Goal: Transaction & Acquisition: Book appointment/travel/reservation

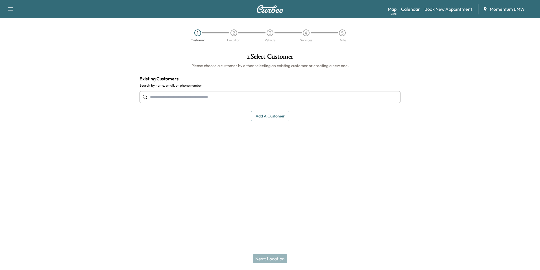
click at [416, 9] on link "Calendar" at bounding box center [410, 9] width 19 height 7
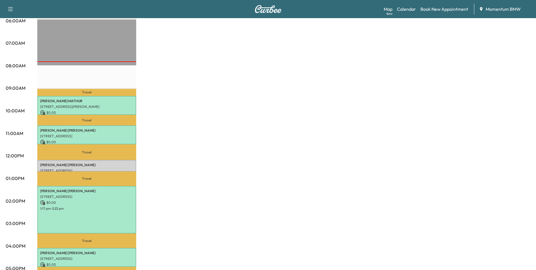
scroll to position [141, 0]
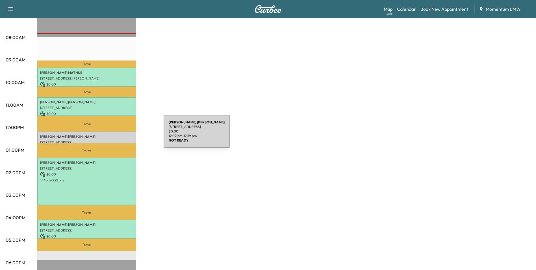
click at [121, 135] on p "[PERSON_NAME]" at bounding box center [86, 136] width 93 height 5
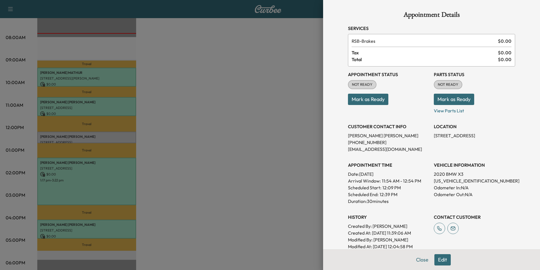
click at [377, 99] on button "Mark as Ready" at bounding box center [368, 99] width 40 height 11
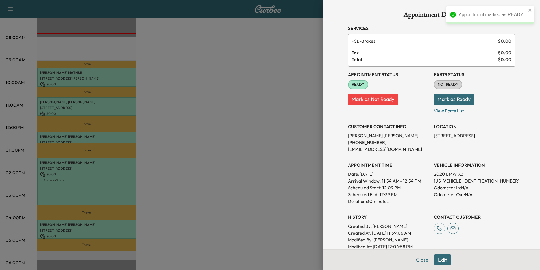
click at [421, 261] on button "Close" at bounding box center [423, 259] width 20 height 11
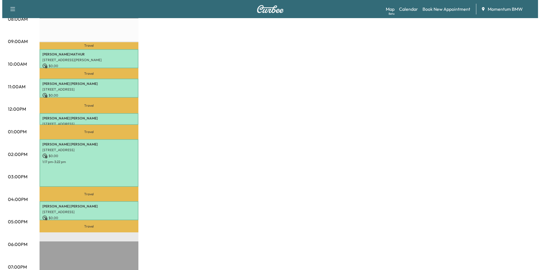
scroll to position [170, 0]
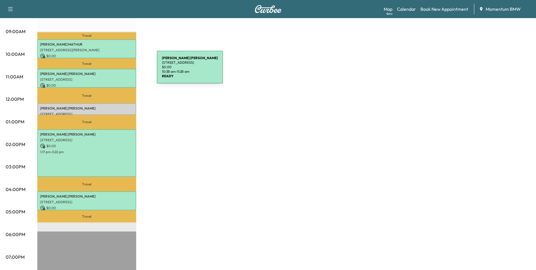
click at [114, 72] on p "[PERSON_NAME]" at bounding box center [86, 74] width 93 height 5
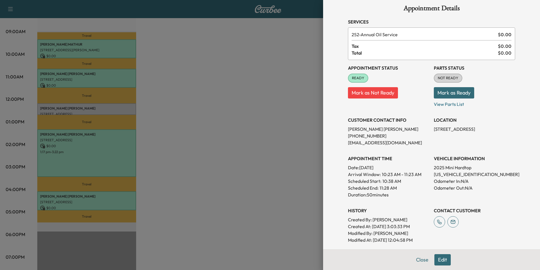
scroll to position [0, 0]
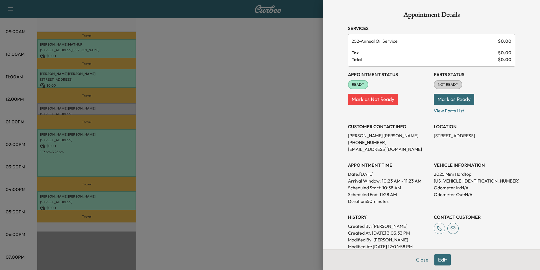
click at [441, 259] on button "Edit" at bounding box center [443, 259] width 16 height 11
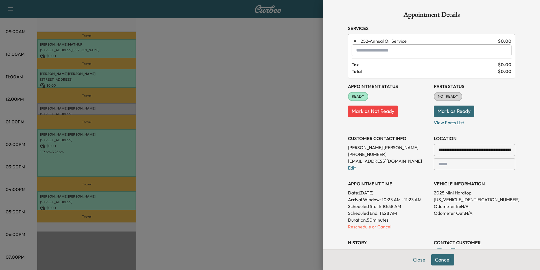
click at [393, 52] on input "text" at bounding box center [432, 50] width 160 height 12
type input "*"
click at [376, 66] on p "[PERSON_NAME]" at bounding box center [412, 65] width 124 height 8
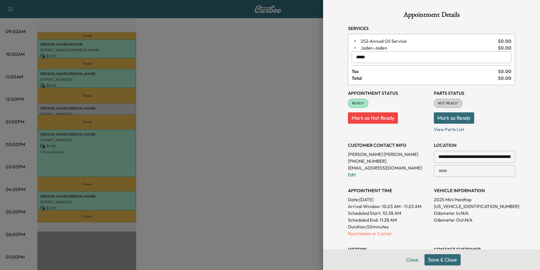
type input "*****"
click at [444, 259] on button "Save & Close" at bounding box center [443, 259] width 36 height 11
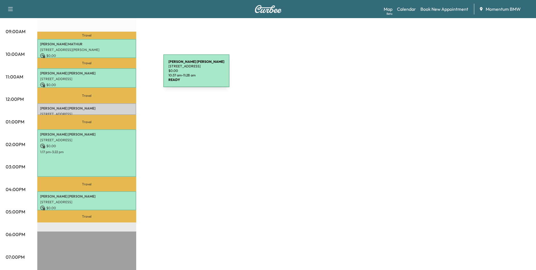
click at [121, 74] on p "[PERSON_NAME]" at bounding box center [86, 73] width 93 height 5
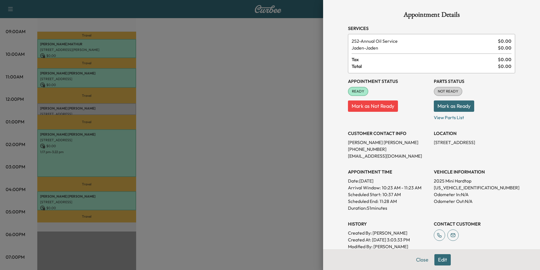
click at [441, 257] on button "Edit" at bounding box center [443, 259] width 16 height 11
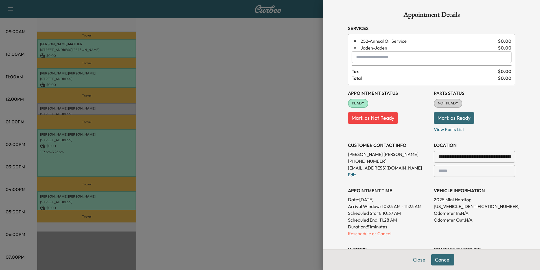
click at [388, 58] on input "text" at bounding box center [432, 57] width 160 height 12
click at [415, 260] on button "Close" at bounding box center [420, 259] width 20 height 11
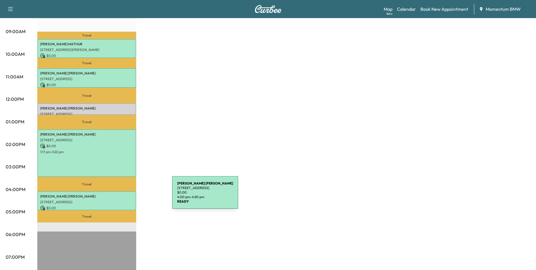
click at [130, 196] on p "[PERSON_NAME]" at bounding box center [86, 196] width 93 height 5
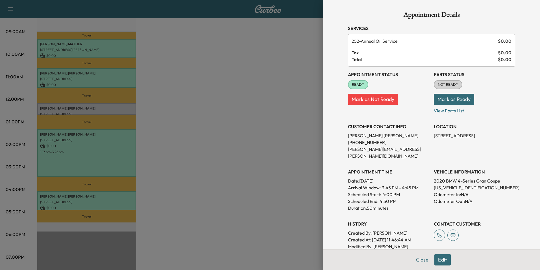
click at [442, 259] on button "Edit" at bounding box center [443, 259] width 16 height 11
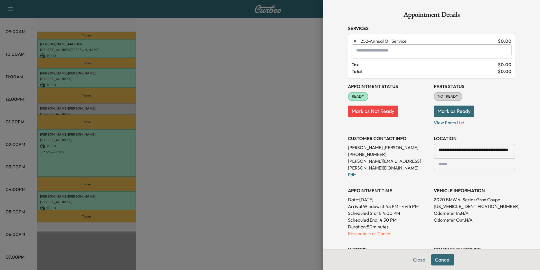
click at [364, 51] on input "text" at bounding box center [432, 50] width 160 height 12
drag, startPoint x: 367, startPoint y: 59, endPoint x: 365, endPoint y: 65, distance: 6.2
click at [365, 65] on p "[PERSON_NAME]" at bounding box center [412, 65] width 124 height 8
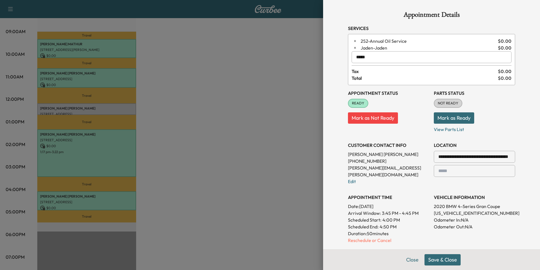
type input "*****"
click at [441, 261] on button "Save & Close" at bounding box center [443, 259] width 36 height 11
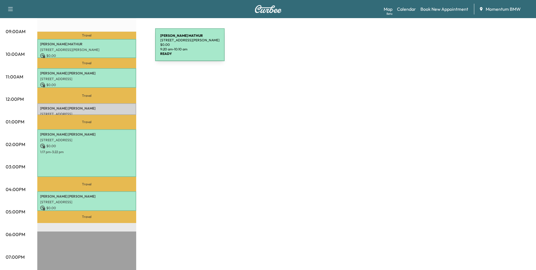
click at [113, 48] on p "[STREET_ADDRESS][PERSON_NAME]" at bounding box center [86, 49] width 93 height 5
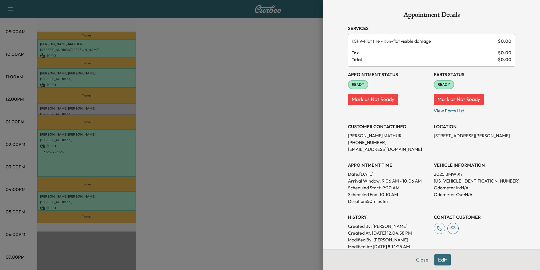
click at [442, 260] on button "Edit" at bounding box center [443, 259] width 16 height 11
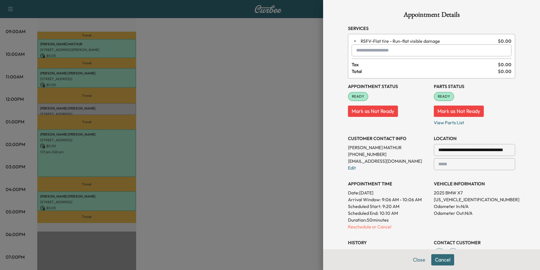
click at [390, 52] on input "text" at bounding box center [432, 50] width 160 height 12
click at [371, 64] on p "[PERSON_NAME]" at bounding box center [412, 65] width 124 height 8
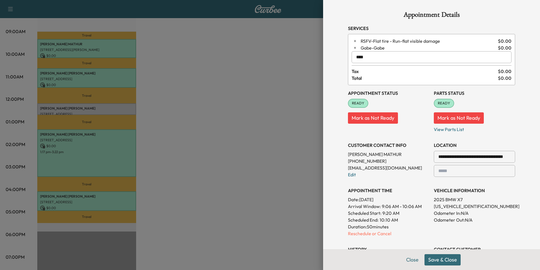
type input "****"
click at [436, 259] on button "Save & Close" at bounding box center [443, 259] width 36 height 11
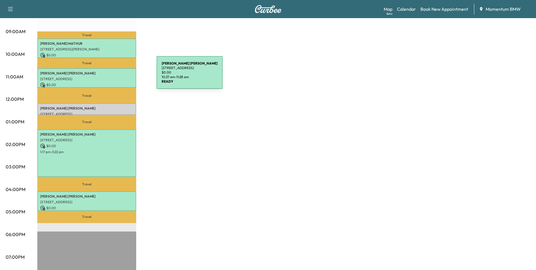
click at [114, 77] on p "[STREET_ADDRESS]" at bounding box center [86, 79] width 93 height 5
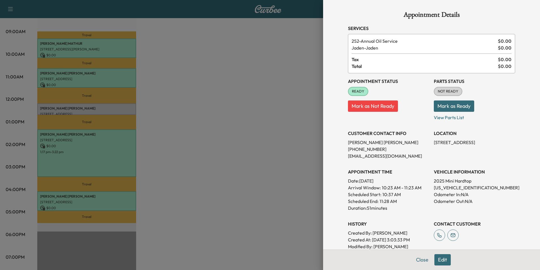
drag, startPoint x: 441, startPoint y: 258, endPoint x: 443, endPoint y: 255, distance: 4.0
click at [441, 258] on button "Edit" at bounding box center [443, 259] width 16 height 11
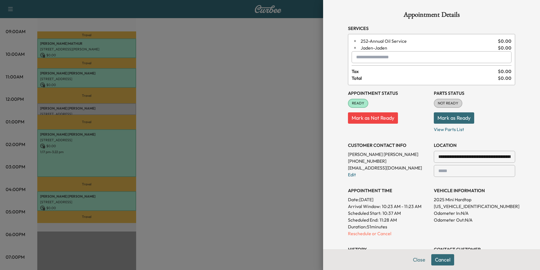
click at [396, 57] on input "text" at bounding box center [432, 57] width 160 height 12
type input "*"
click at [415, 260] on button "Close" at bounding box center [420, 259] width 20 height 11
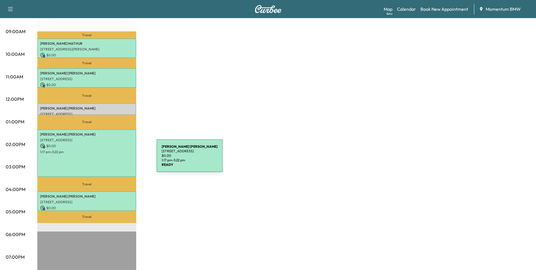
click at [114, 159] on div "[PERSON_NAME] [STREET_ADDRESS][PERSON_NAME] $ 0.00 1:17 pm - 3:22 pm" at bounding box center [86, 152] width 99 height 47
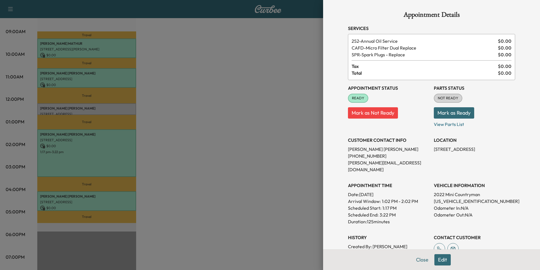
click at [442, 261] on button "Edit" at bounding box center [443, 259] width 16 height 11
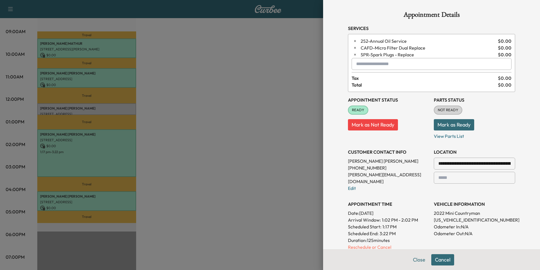
click at [421, 65] on input "text" at bounding box center [432, 64] width 160 height 12
click at [382, 79] on p "SPRINTER - Sprinter" at bounding box center [411, 79] width 123 height 8
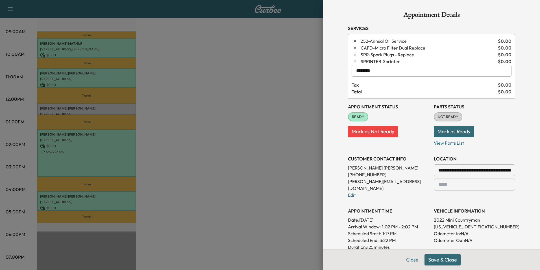
type input "********"
click at [447, 261] on button "Save & Close" at bounding box center [443, 259] width 36 height 11
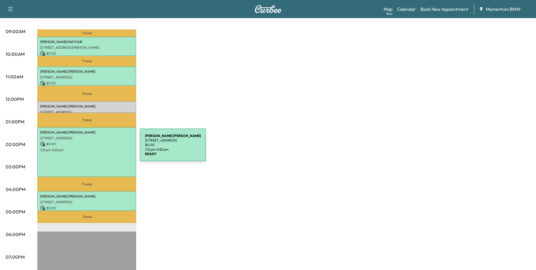
click at [98, 149] on p "1:12 pm - 3:22 pm" at bounding box center [86, 150] width 93 height 5
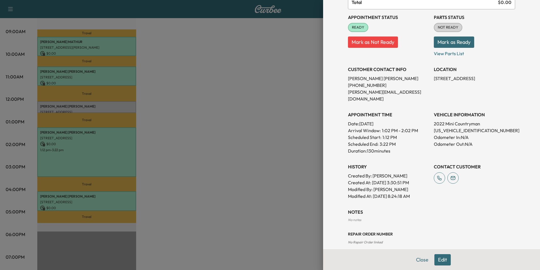
scroll to position [21, 0]
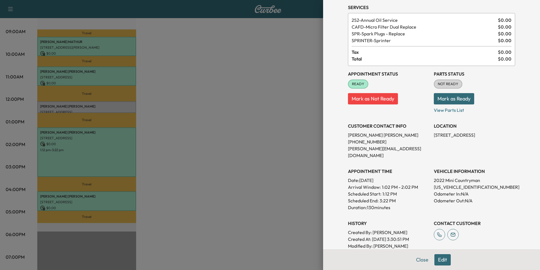
click at [440, 261] on button "Edit" at bounding box center [443, 259] width 16 height 11
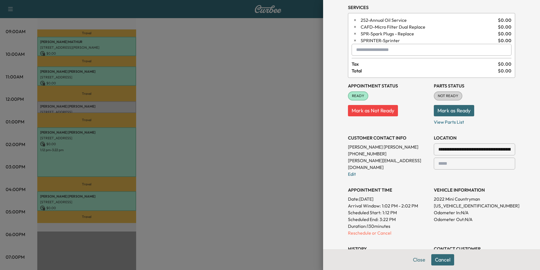
click at [401, 51] on input "text" at bounding box center [432, 50] width 160 height 12
click at [366, 64] on p "[PERSON_NAME]" at bounding box center [412, 64] width 124 height 8
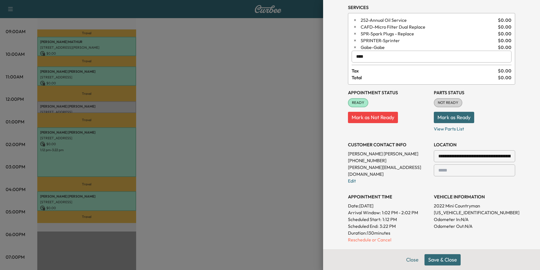
type input "****"
click at [440, 258] on button "Save & Close" at bounding box center [443, 259] width 36 height 11
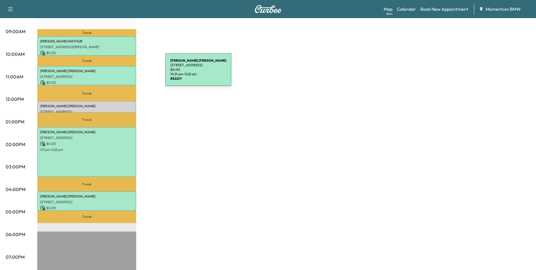
click at [123, 73] on div "[PERSON_NAME] [STREET_ADDRESS] $ 0.00 10:31 am - 11:22 am" at bounding box center [86, 76] width 99 height 20
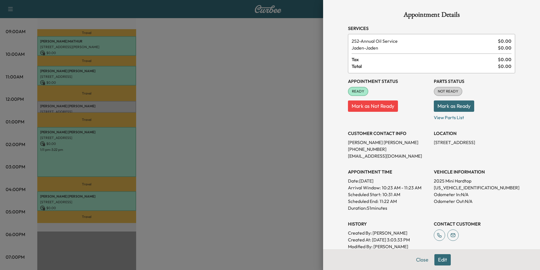
click at [439, 261] on button "Edit" at bounding box center [443, 259] width 16 height 11
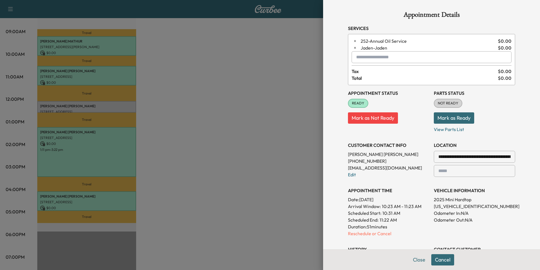
click at [377, 58] on input "text" at bounding box center [432, 57] width 160 height 12
type input "*"
type input "*****"
drag, startPoint x: 377, startPoint y: 58, endPoint x: 336, endPoint y: 59, distance: 40.7
click at [336, 59] on div "**********" at bounding box center [431, 135] width 217 height 270
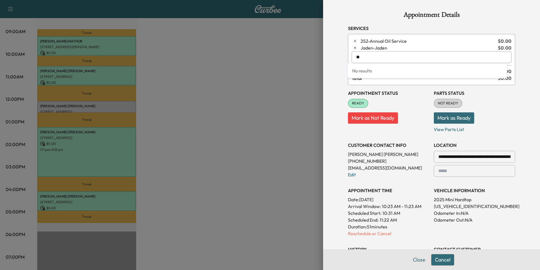
type input "*"
type input "**"
drag, startPoint x: 371, startPoint y: 57, endPoint x: 333, endPoint y: 58, distance: 38.2
click at [333, 58] on div "**********" at bounding box center [431, 135] width 217 height 270
type input "*"
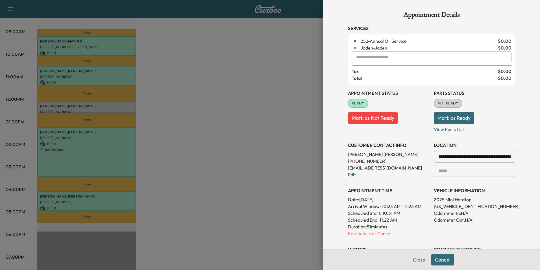
click at [414, 260] on button "Close" at bounding box center [420, 259] width 20 height 11
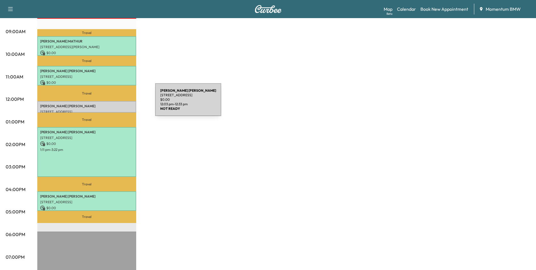
click at [113, 104] on p "[PERSON_NAME]" at bounding box center [86, 106] width 93 height 5
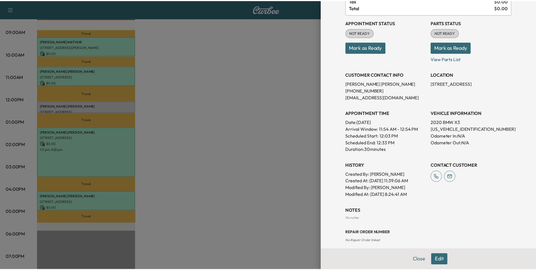
scroll to position [57, 0]
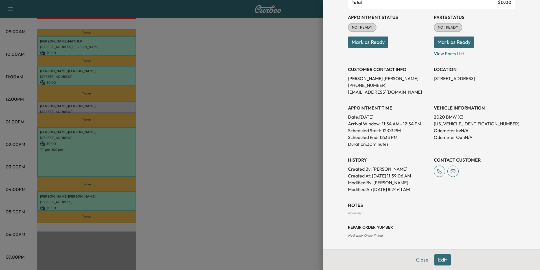
click at [420, 259] on button "Close" at bounding box center [423, 259] width 20 height 11
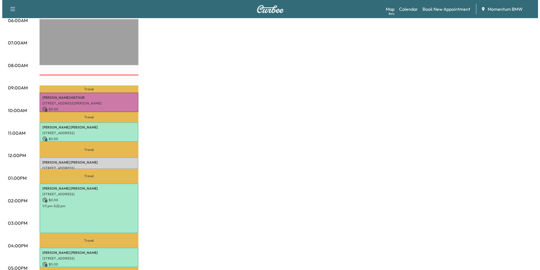
scroll to position [113, 0]
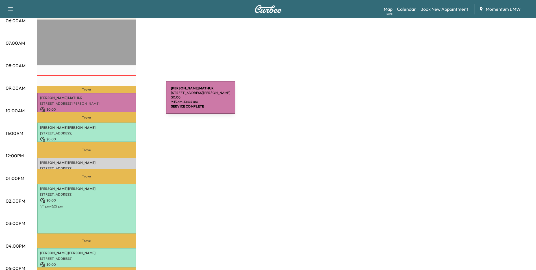
click at [124, 101] on p "[STREET_ADDRESS][PERSON_NAME]" at bounding box center [86, 103] width 93 height 5
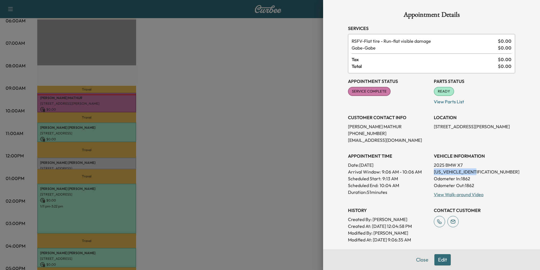
drag, startPoint x: 475, startPoint y: 172, endPoint x: 430, endPoint y: 174, distance: 44.7
click at [434, 174] on p "[US_VEHICLE_IDENTIFICATION_NUMBER]" at bounding box center [474, 171] width 81 height 7
drag, startPoint x: 430, startPoint y: 174, endPoint x: 467, endPoint y: 173, distance: 36.5
copy p "[US_VEHICLE_IDENTIFICATION_NUMBER]"
drag, startPoint x: 479, startPoint y: 127, endPoint x: 430, endPoint y: 127, distance: 49.2
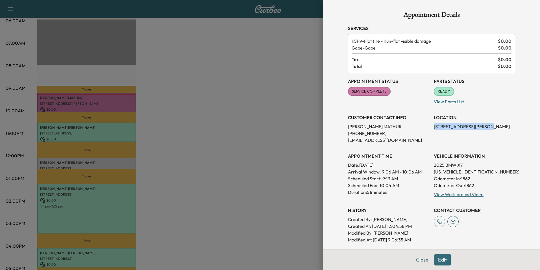
click at [434, 127] on p "[STREET_ADDRESS][PERSON_NAME]" at bounding box center [474, 126] width 81 height 7
drag, startPoint x: 430, startPoint y: 127, endPoint x: 472, endPoint y: 127, distance: 41.8
copy p "[STREET_ADDRESS][PERSON_NAME]"
click at [421, 261] on button "Close" at bounding box center [423, 259] width 20 height 11
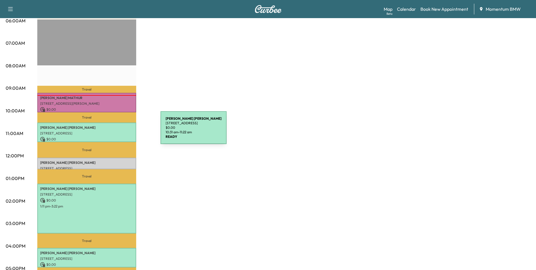
click at [118, 131] on p "[STREET_ADDRESS]" at bounding box center [86, 133] width 93 height 5
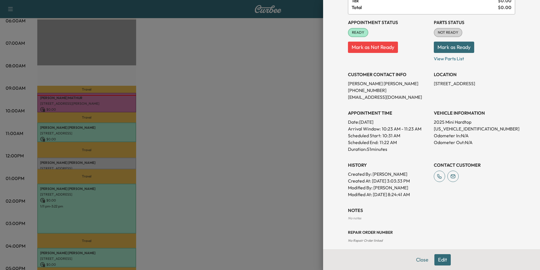
scroll to position [64, 0]
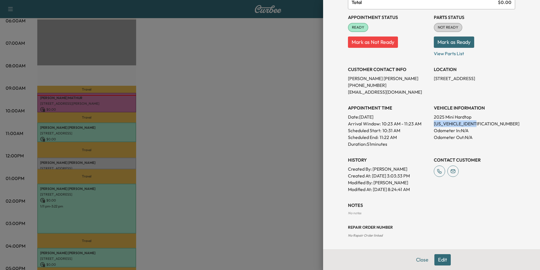
drag, startPoint x: 480, startPoint y: 124, endPoint x: 431, endPoint y: 124, distance: 48.3
click at [434, 124] on p "[US_VEHICLE_IDENTIFICATION_NUMBER]" at bounding box center [474, 123] width 81 height 7
drag, startPoint x: 431, startPoint y: 124, endPoint x: 466, endPoint y: 122, distance: 34.8
copy p "[US_VEHICLE_IDENTIFICATION_NUMBER]"
drag, startPoint x: 478, startPoint y: 78, endPoint x: 430, endPoint y: 78, distance: 48.1
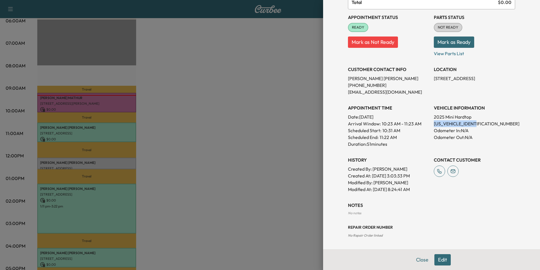
click at [430, 78] on div "Appointment Status READY Mark as Not Ready Parts Status NOT READY Mark as Ready…" at bounding box center [431, 100] width 167 height 183
drag, startPoint x: 430, startPoint y: 78, endPoint x: 462, endPoint y: 78, distance: 32.2
copy p "[STREET_ADDRESS]"
drag, startPoint x: 417, startPoint y: 258, endPoint x: 348, endPoint y: 230, distance: 75.2
click at [419, 257] on button "Close" at bounding box center [423, 259] width 20 height 11
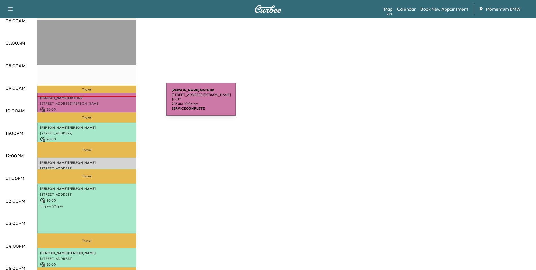
click at [124, 103] on p "[STREET_ADDRESS][PERSON_NAME]" at bounding box center [86, 103] width 93 height 5
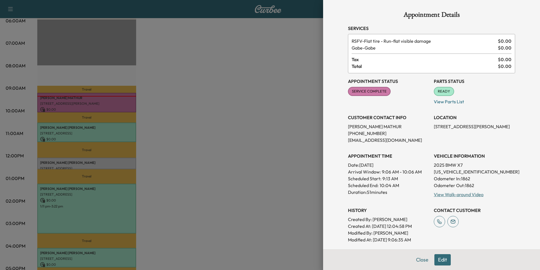
click at [423, 258] on button "Close" at bounding box center [423, 259] width 20 height 11
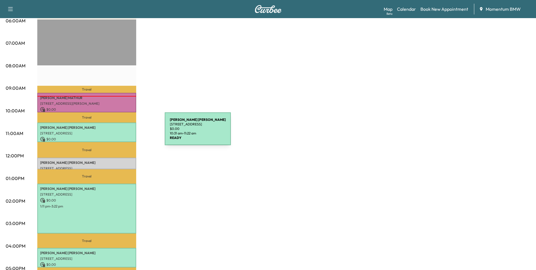
click at [122, 132] on p "[STREET_ADDRESS]" at bounding box center [86, 133] width 93 height 5
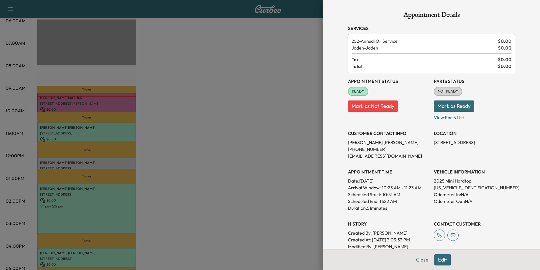
drag, startPoint x: 421, startPoint y: 259, endPoint x: 343, endPoint y: 245, distance: 79.9
click at [422, 259] on button "Close" at bounding box center [423, 259] width 20 height 11
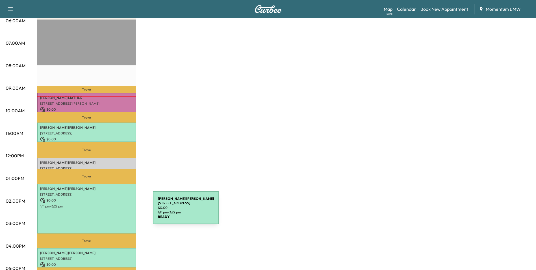
click at [111, 211] on div "[PERSON_NAME] [STREET_ADDRESS][PERSON_NAME] $ 0.00 1:11 pm - 3:22 pm" at bounding box center [86, 208] width 99 height 50
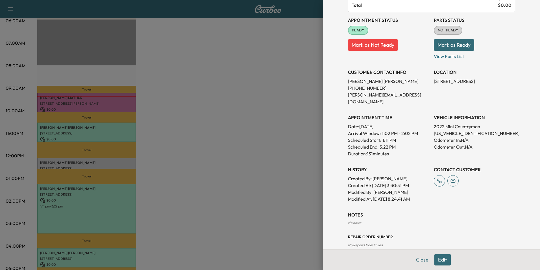
scroll to position [84, 0]
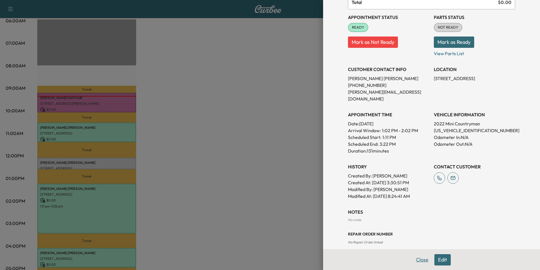
click at [419, 257] on button "Close" at bounding box center [423, 259] width 20 height 11
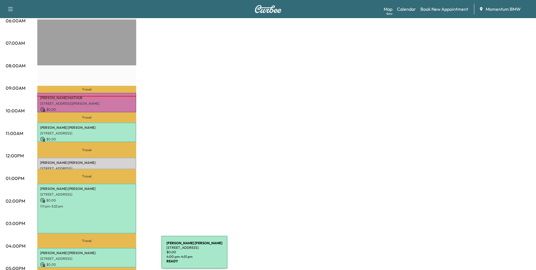
click at [119, 256] on p "[STREET_ADDRESS]" at bounding box center [86, 258] width 93 height 5
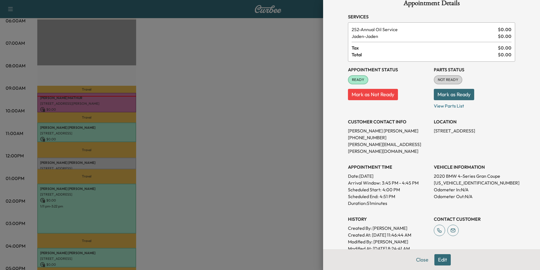
scroll to position [0, 0]
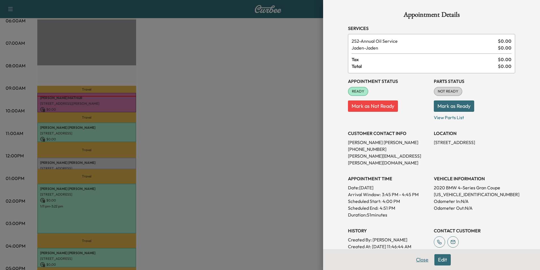
click at [417, 257] on button "Close" at bounding box center [423, 259] width 20 height 11
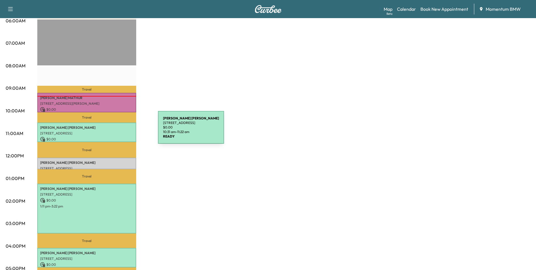
click at [117, 129] on div "[PERSON_NAME] [STREET_ADDRESS] $ 0.00 10:31 am - 11:22 am" at bounding box center [86, 132] width 99 height 20
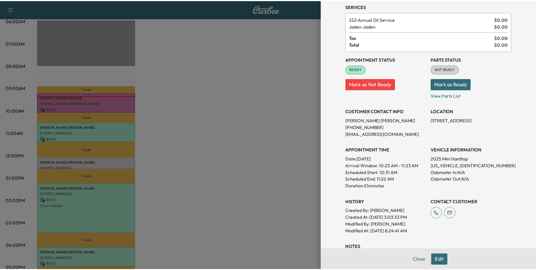
scroll to position [64, 0]
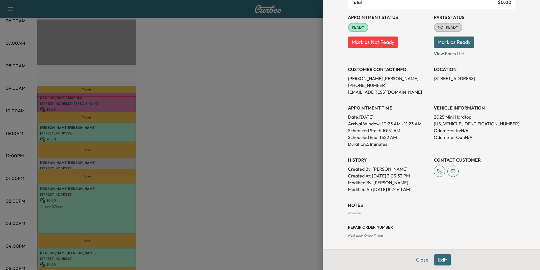
drag, startPoint x: 417, startPoint y: 261, endPoint x: 402, endPoint y: 255, distance: 15.6
click at [416, 261] on button "Close" at bounding box center [423, 259] width 20 height 11
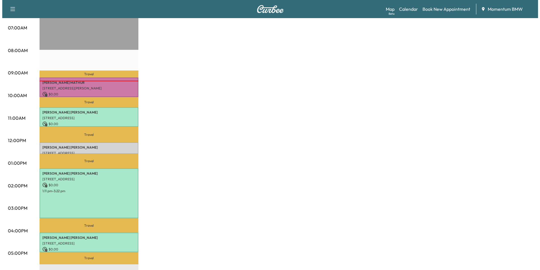
scroll to position [141, 0]
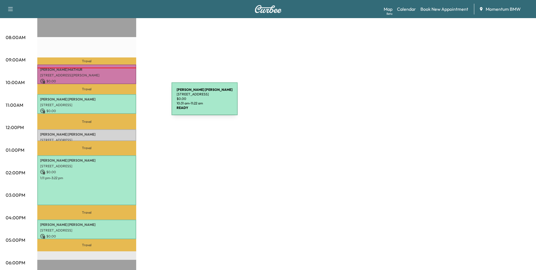
click at [129, 103] on p "[STREET_ADDRESS]" at bounding box center [86, 105] width 93 height 5
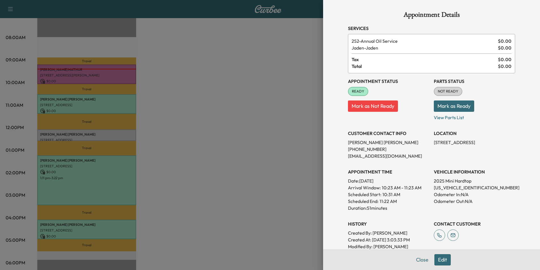
click at [442, 260] on button "Edit" at bounding box center [443, 259] width 16 height 11
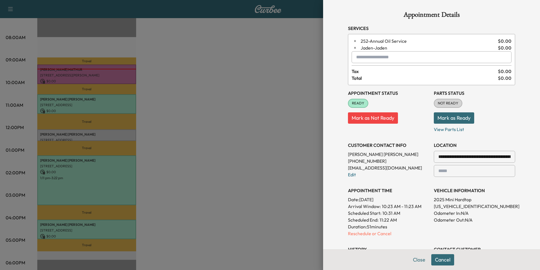
click at [389, 57] on input "text" at bounding box center [432, 57] width 160 height 12
click at [369, 73] on p "[PERSON_NAME]" at bounding box center [412, 72] width 124 height 8
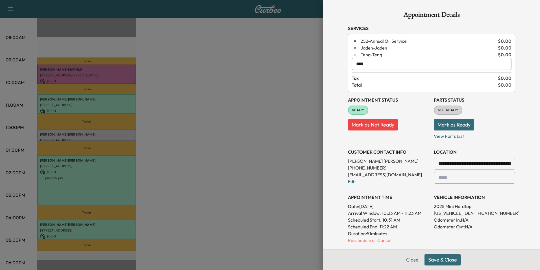
type input "****"
click at [447, 259] on button "Save & Close" at bounding box center [443, 259] width 36 height 11
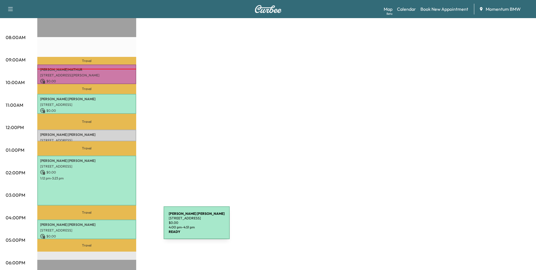
click at [121, 228] on p "[STREET_ADDRESS]" at bounding box center [86, 230] width 93 height 5
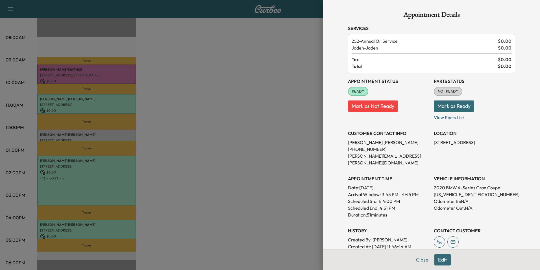
click at [440, 261] on button "Edit" at bounding box center [443, 259] width 16 height 11
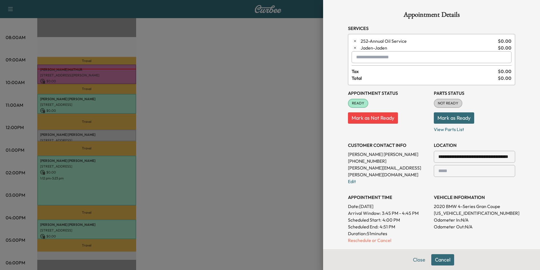
drag, startPoint x: 370, startPoint y: 56, endPoint x: 376, endPoint y: 54, distance: 7.0
click at [370, 56] on input "text" at bounding box center [432, 57] width 160 height 12
click at [371, 72] on p "[PERSON_NAME]" at bounding box center [412, 72] width 124 height 8
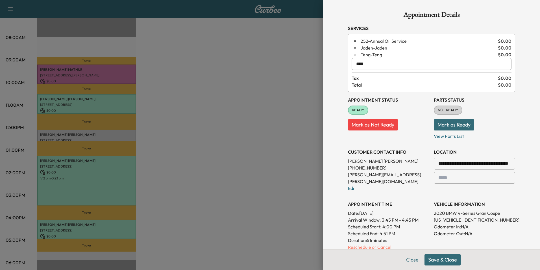
type input "****"
click at [448, 259] on button "Save & Close" at bounding box center [443, 259] width 36 height 11
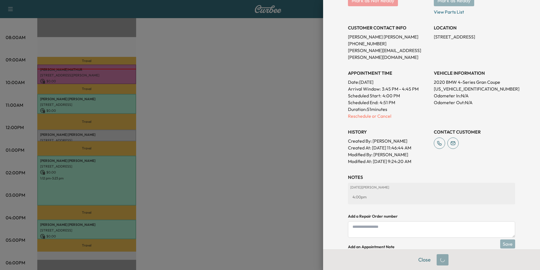
scroll to position [113, 0]
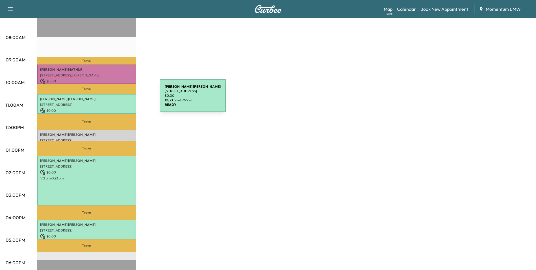
click at [117, 99] on p "[PERSON_NAME]" at bounding box center [86, 99] width 93 height 5
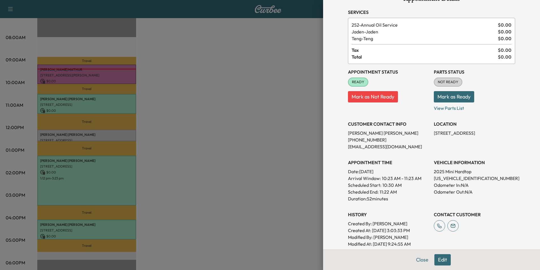
scroll to position [0, 0]
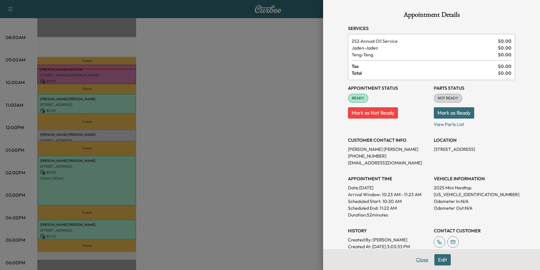
click at [421, 260] on button "Close" at bounding box center [423, 259] width 20 height 11
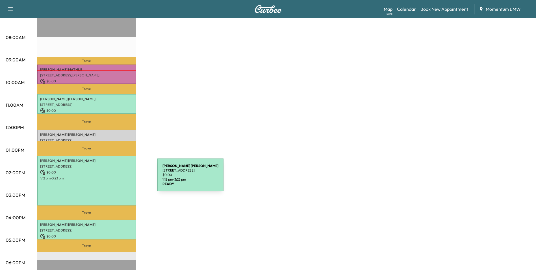
click at [115, 178] on p "1:12 pm - 3:23 pm" at bounding box center [86, 178] width 93 height 5
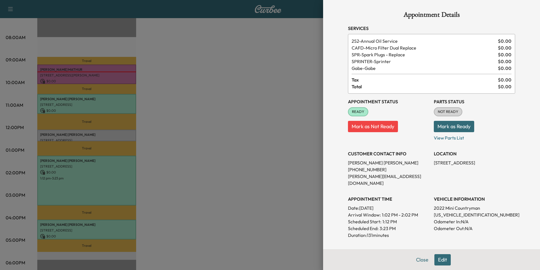
scroll to position [84, 0]
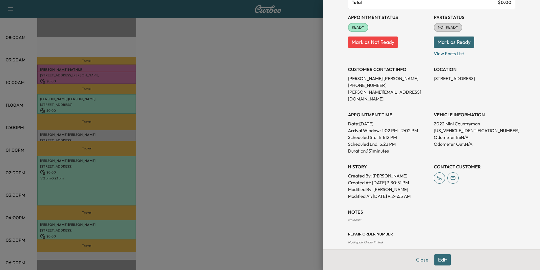
click at [420, 260] on button "Close" at bounding box center [423, 259] width 20 height 11
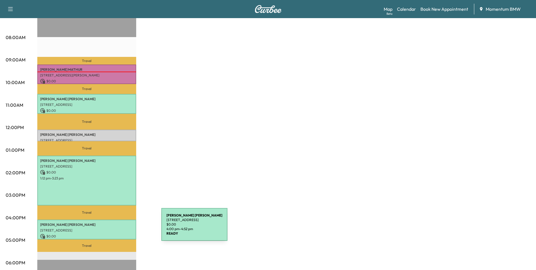
click at [119, 228] on p "[STREET_ADDRESS]" at bounding box center [86, 230] width 93 height 5
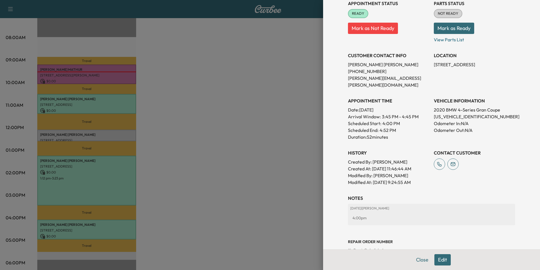
scroll to position [92, 0]
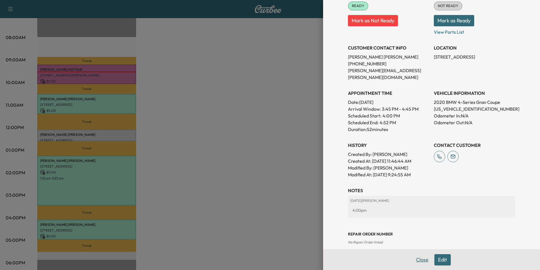
click at [416, 260] on button "Close" at bounding box center [423, 259] width 20 height 11
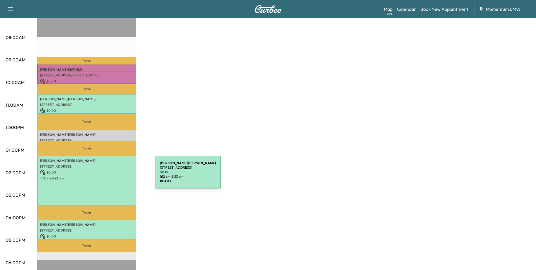
click at [112, 176] on p "1:12 pm - 3:23 pm" at bounding box center [86, 178] width 93 height 5
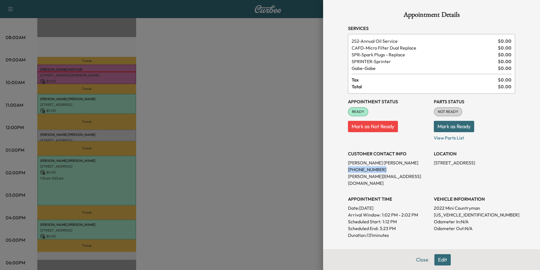
drag, startPoint x: 375, startPoint y: 169, endPoint x: 342, endPoint y: 168, distance: 33.1
click at [342, 168] on div "Appointment Details Services 252 - Annual Oil Service $ 0.00 CAFD - Micro Filte…" at bounding box center [431, 170] width 181 height 340
drag, startPoint x: 342, startPoint y: 168, endPoint x: 363, endPoint y: 169, distance: 20.9
copy p "[PHONE_NUMBER]"
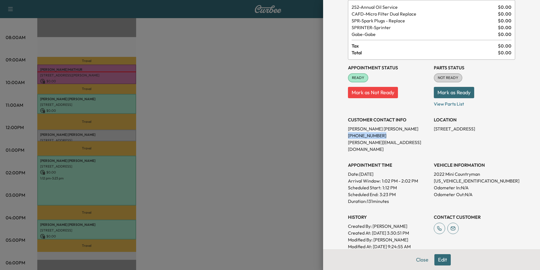
scroll to position [84, 0]
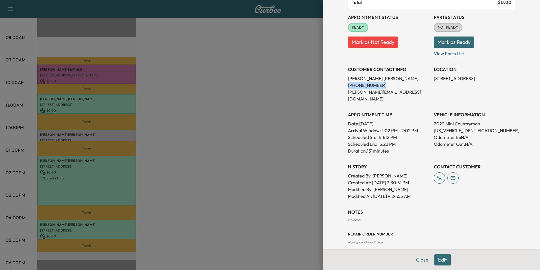
click at [419, 259] on button "Close" at bounding box center [423, 259] width 20 height 11
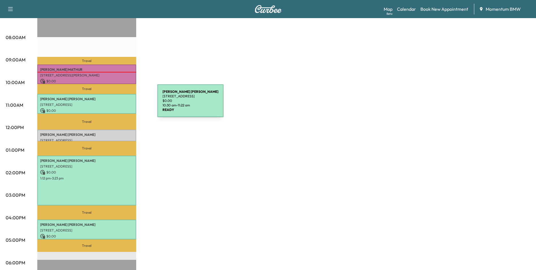
click at [115, 104] on p "[STREET_ADDRESS]" at bounding box center [86, 104] width 93 height 5
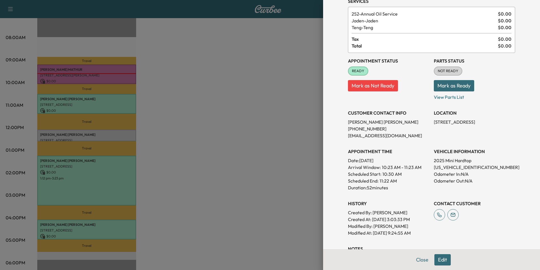
scroll to position [71, 0]
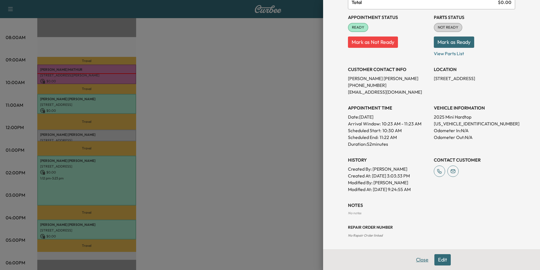
click at [422, 261] on button "Close" at bounding box center [423, 259] width 20 height 11
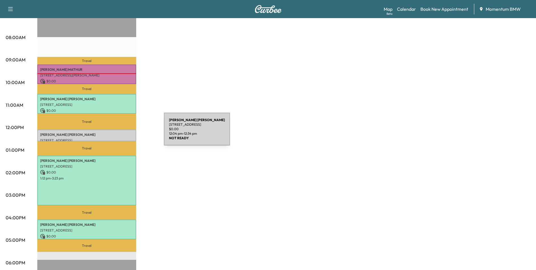
click at [122, 132] on p "[PERSON_NAME]" at bounding box center [86, 134] width 93 height 5
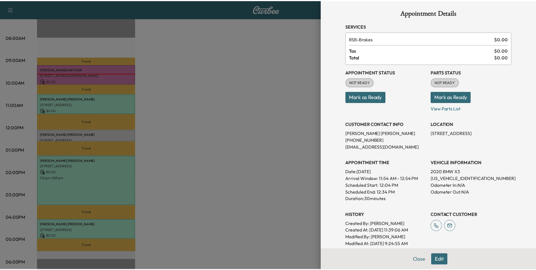
scroll to position [0, 0]
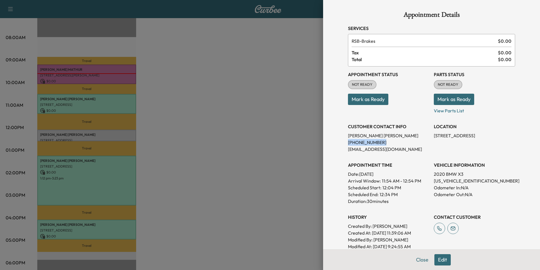
drag, startPoint x: 376, startPoint y: 144, endPoint x: 344, endPoint y: 145, distance: 32.0
click at [348, 145] on p "[PHONE_NUMBER]" at bounding box center [388, 142] width 81 height 7
drag, startPoint x: 344, startPoint y: 145, endPoint x: 373, endPoint y: 141, distance: 28.8
copy p "[PHONE_NUMBER]"
drag, startPoint x: 421, startPoint y: 261, endPoint x: 395, endPoint y: 249, distance: 27.8
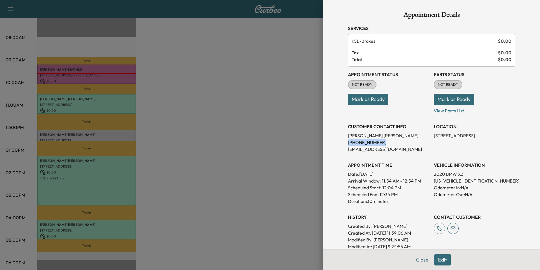
click at [419, 260] on button "Close" at bounding box center [423, 259] width 20 height 11
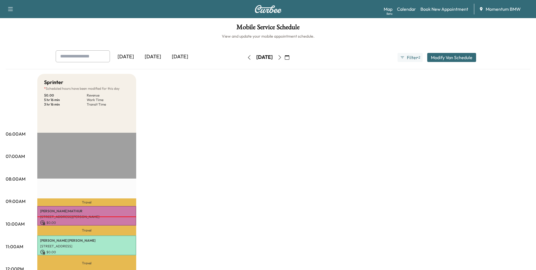
click at [282, 58] on icon "button" at bounding box center [280, 57] width 5 height 5
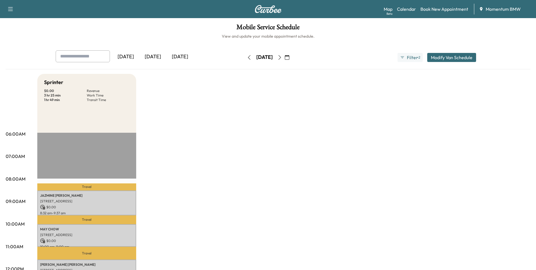
click at [247, 58] on icon "button" at bounding box center [249, 57] width 5 height 5
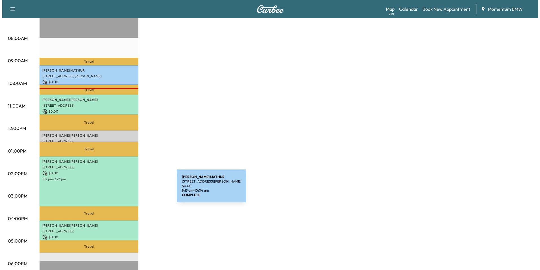
scroll to position [141, 0]
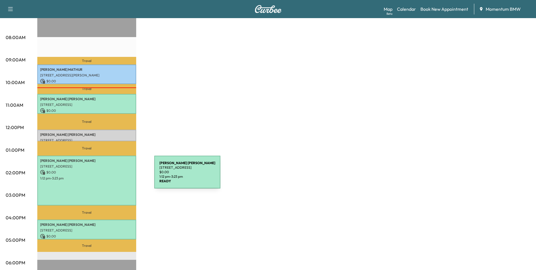
click at [112, 176] on p "1:12 pm - 3:23 pm" at bounding box center [86, 178] width 93 height 5
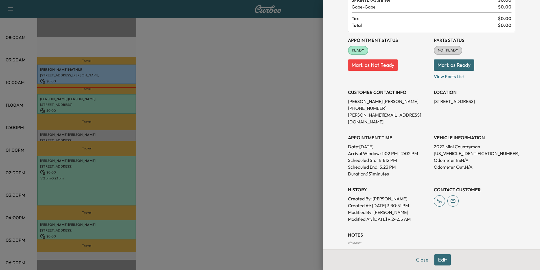
scroll to position [84, 0]
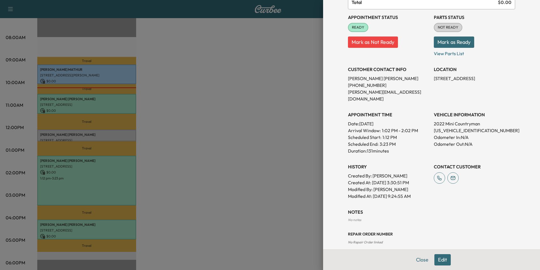
click at [436, 262] on button "Edit" at bounding box center [443, 259] width 16 height 11
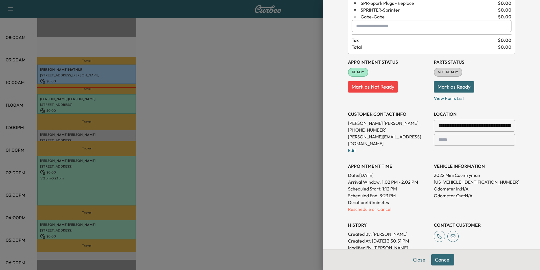
scroll to position [0, 0]
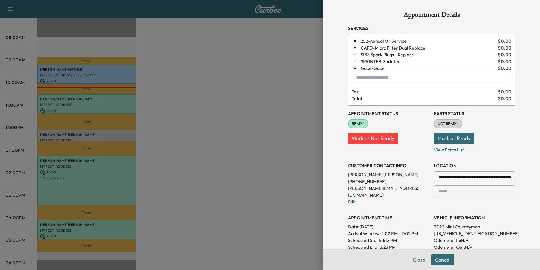
click at [415, 262] on button "Close" at bounding box center [420, 259] width 20 height 11
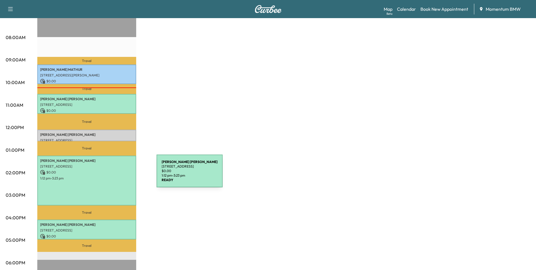
click at [114, 176] on p "1:12 pm - 3:23 pm" at bounding box center [86, 178] width 93 height 5
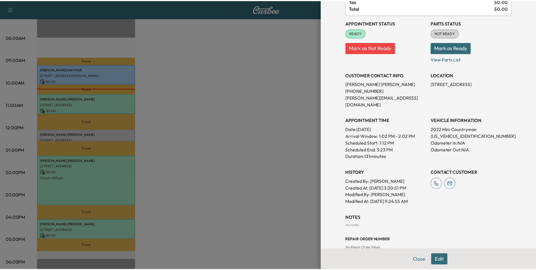
scroll to position [84, 0]
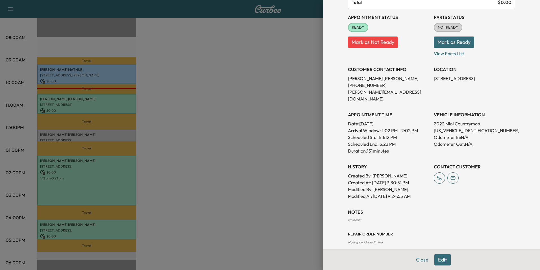
click at [422, 258] on button "Close" at bounding box center [423, 259] width 20 height 11
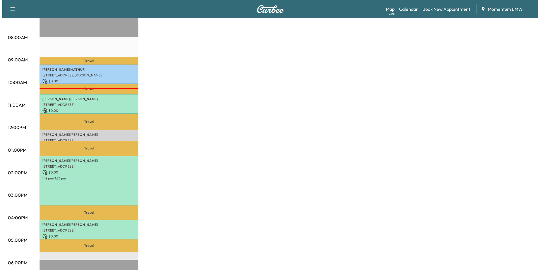
scroll to position [85, 0]
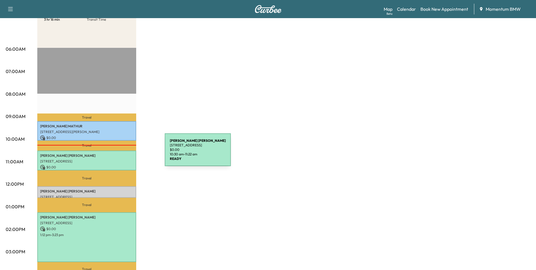
click at [122, 153] on p "[PERSON_NAME]" at bounding box center [86, 155] width 93 height 5
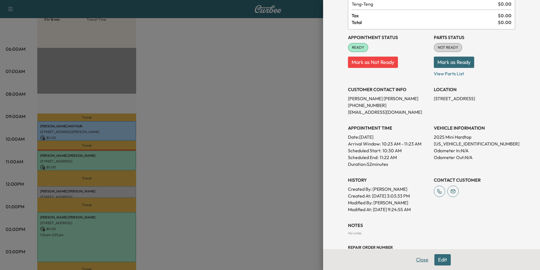
scroll to position [14, 0]
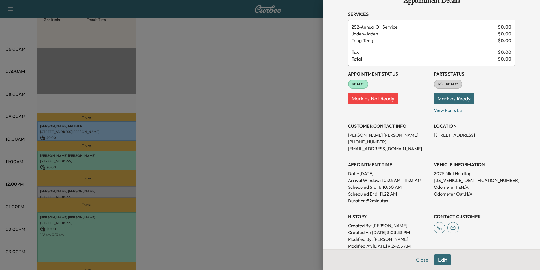
click at [420, 261] on button "Close" at bounding box center [423, 259] width 20 height 11
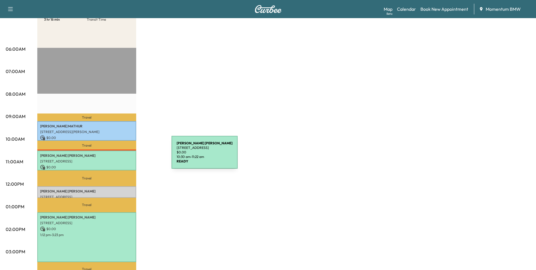
click at [129, 155] on p "[PERSON_NAME]" at bounding box center [86, 155] width 93 height 5
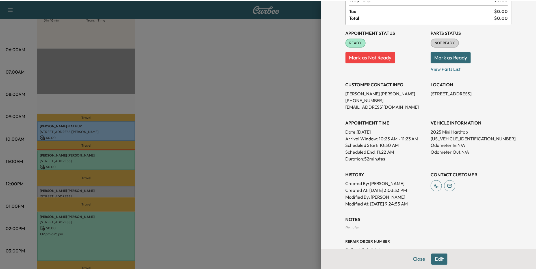
scroll to position [71, 0]
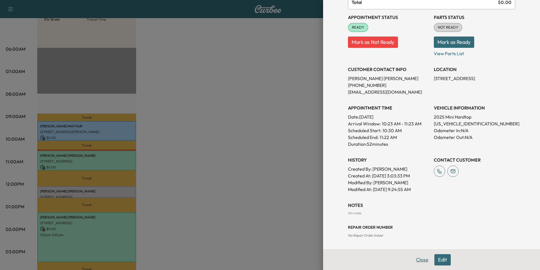
click at [418, 259] on button "Close" at bounding box center [423, 259] width 20 height 11
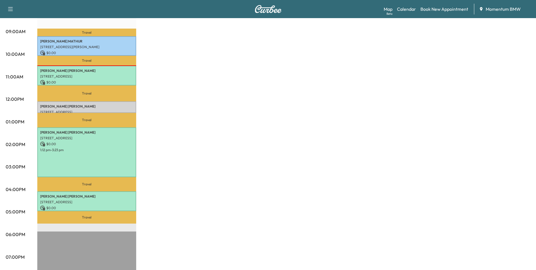
scroll to position [28, 0]
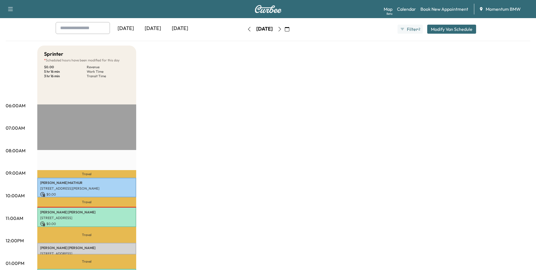
click at [282, 30] on icon "button" at bounding box center [280, 29] width 5 height 5
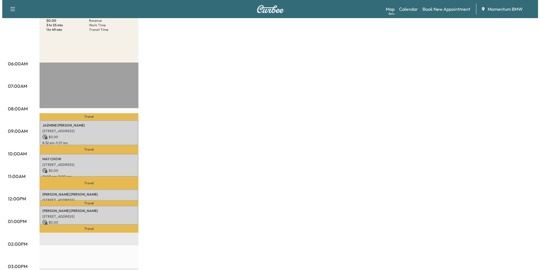
scroll to position [85, 0]
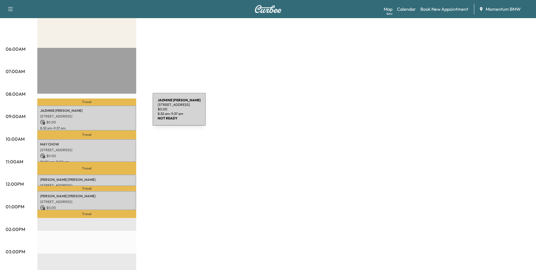
click at [110, 112] on div "[PERSON_NAME] [STREET_ADDRESS] $ 0.00 8:32 am - 9:37 am" at bounding box center [86, 117] width 99 height 25
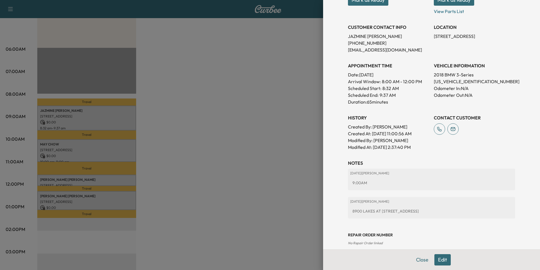
scroll to position [114, 0]
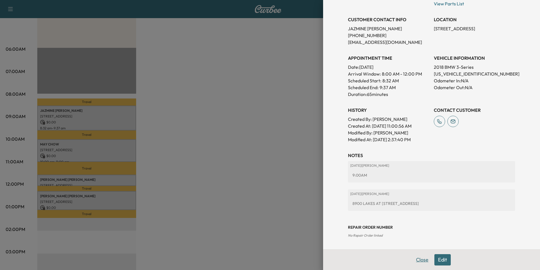
click at [416, 262] on button "Close" at bounding box center [423, 259] width 20 height 11
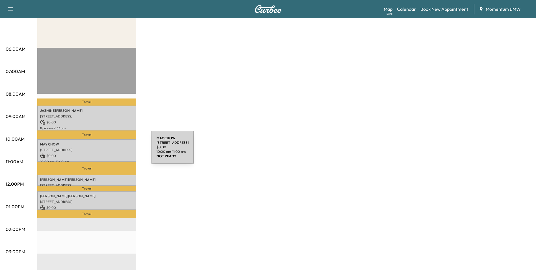
click at [109, 151] on div "[PERSON_NAME] [STREET_ADDRESS] $ 0.00 10:00 am - 11:00 am" at bounding box center [86, 150] width 99 height 23
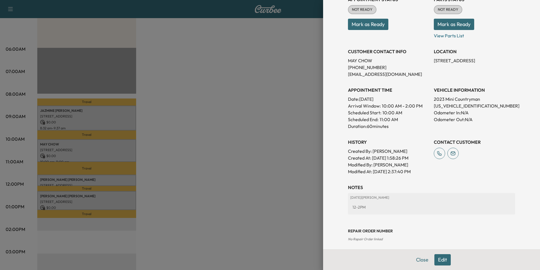
scroll to position [79, 0]
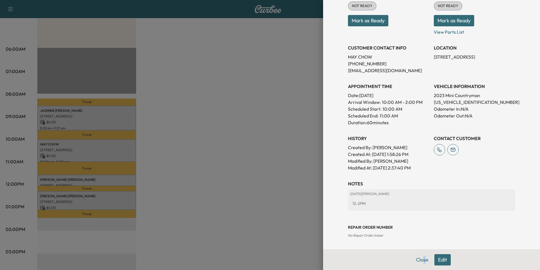
drag, startPoint x: 420, startPoint y: 257, endPoint x: 430, endPoint y: 251, distance: 11.8
click at [430, 251] on div "Close Edit" at bounding box center [431, 259] width 217 height 21
drag, startPoint x: 430, startPoint y: 251, endPoint x: 420, endPoint y: 260, distance: 13.4
click at [420, 260] on button "Close" at bounding box center [423, 259] width 20 height 11
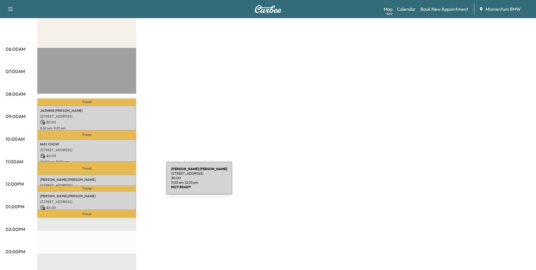
click at [125, 173] on div "Travel [PERSON_NAME] [STREET_ADDRESS] $ 0.00 8:32 am - 9:37 am Travel [PERSON_N…" at bounding box center [86, 230] width 99 height 365
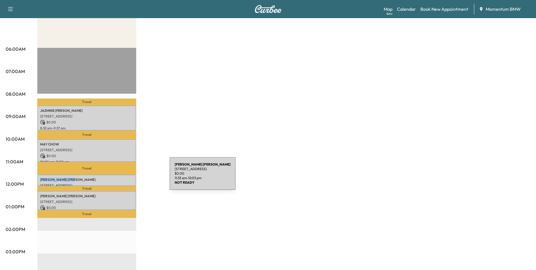
drag, startPoint x: 125, startPoint y: 173, endPoint x: 127, endPoint y: 177, distance: 4.6
click at [127, 177] on p "[PERSON_NAME]" at bounding box center [86, 179] width 93 height 5
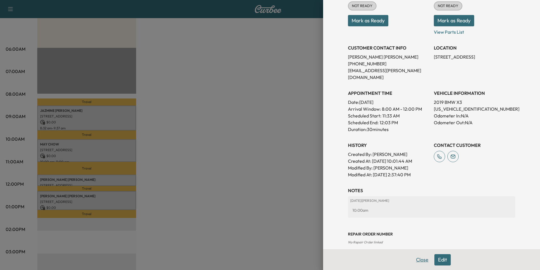
click at [420, 260] on button "Close" at bounding box center [423, 259] width 20 height 11
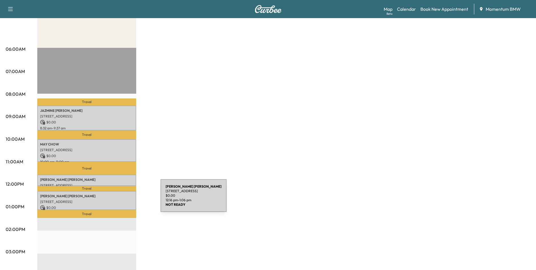
click at [118, 199] on p "[STREET_ADDRESS]" at bounding box center [86, 201] width 93 height 5
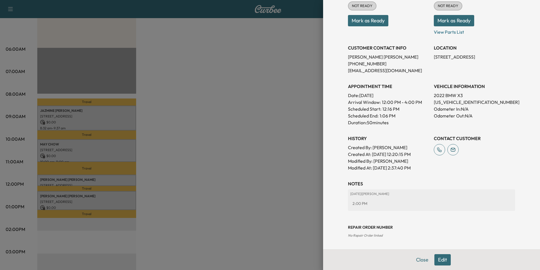
scroll to position [0, 0]
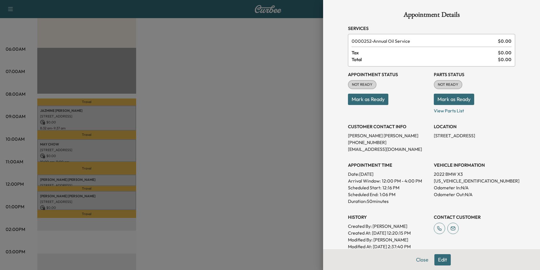
drag, startPoint x: 420, startPoint y: 259, endPoint x: 396, endPoint y: 245, distance: 28.5
click at [416, 257] on button "Close" at bounding box center [423, 259] width 20 height 11
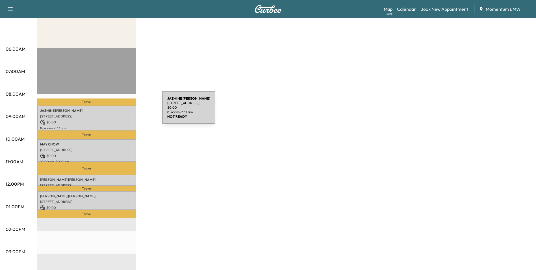
click at [120, 111] on p "[PERSON_NAME]" at bounding box center [86, 110] width 93 height 5
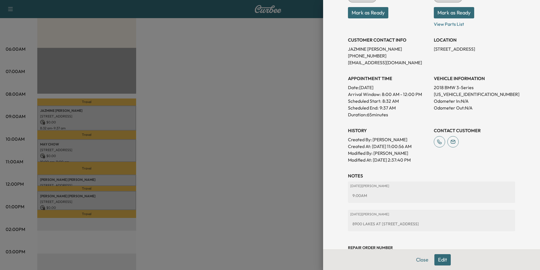
scroll to position [114, 0]
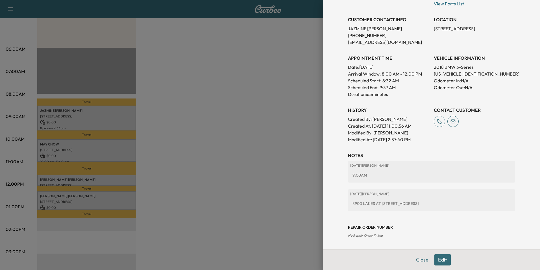
click at [417, 261] on button "Close" at bounding box center [423, 259] width 20 height 11
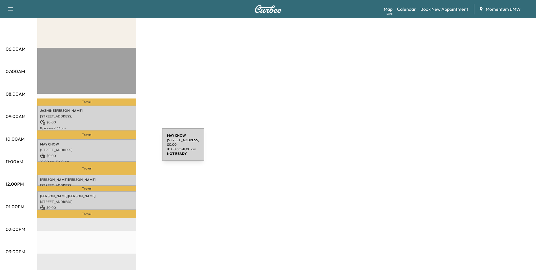
click at [120, 148] on p "[STREET_ADDRESS]" at bounding box center [86, 150] width 93 height 5
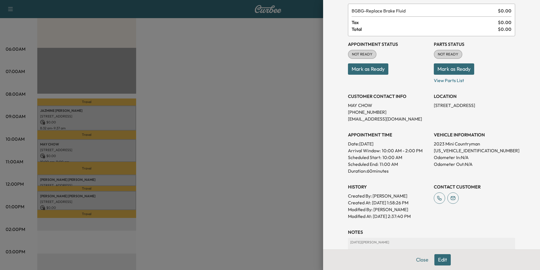
scroll to position [79, 0]
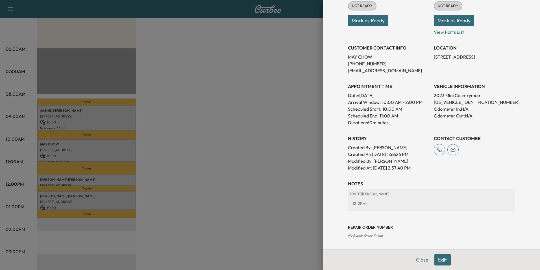
drag, startPoint x: 416, startPoint y: 258, endPoint x: 335, endPoint y: 233, distance: 84.8
click at [413, 256] on button "Close" at bounding box center [423, 259] width 20 height 11
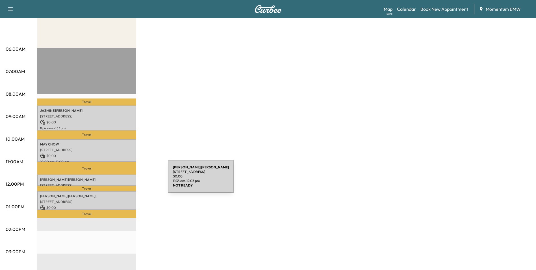
click at [125, 179] on p "[PERSON_NAME]" at bounding box center [86, 179] width 93 height 5
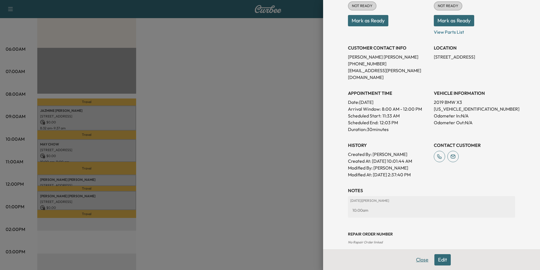
click at [420, 261] on button "Close" at bounding box center [423, 259] width 20 height 11
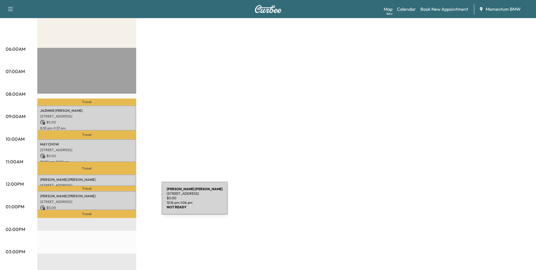
click at [119, 201] on p "[STREET_ADDRESS]" at bounding box center [86, 201] width 93 height 5
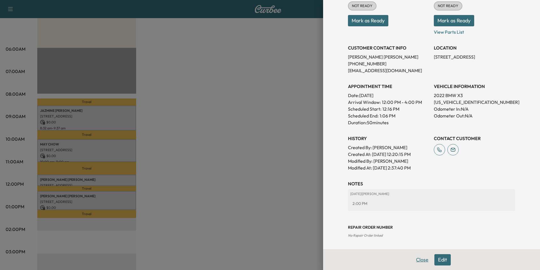
drag, startPoint x: 421, startPoint y: 260, endPoint x: 170, endPoint y: 204, distance: 257.5
click at [419, 259] on button "Close" at bounding box center [423, 259] width 20 height 11
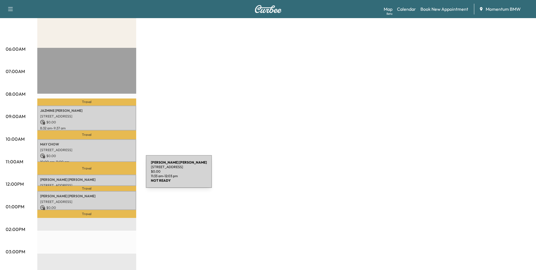
click at [103, 175] on div "[PERSON_NAME] [STREET_ADDRESS] $ 0.00 11:33 am - 12:03 pm" at bounding box center [86, 179] width 99 height 11
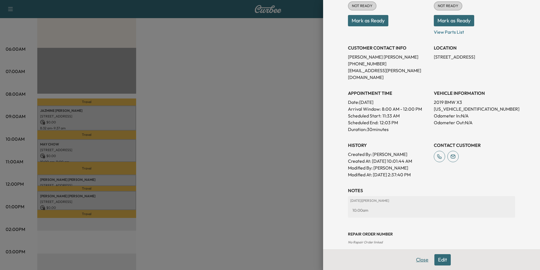
click at [417, 257] on button "Close" at bounding box center [423, 259] width 20 height 11
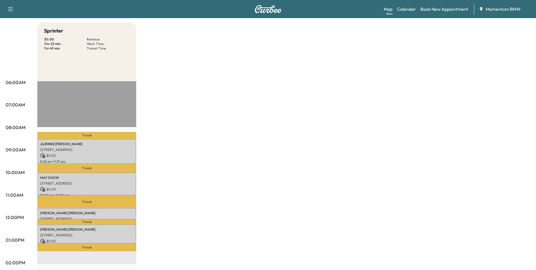
scroll to position [0, 0]
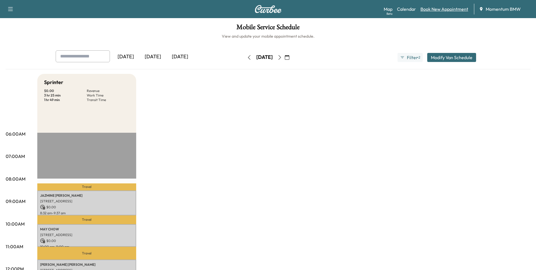
click at [447, 9] on link "Book New Appointment" at bounding box center [445, 9] width 48 height 7
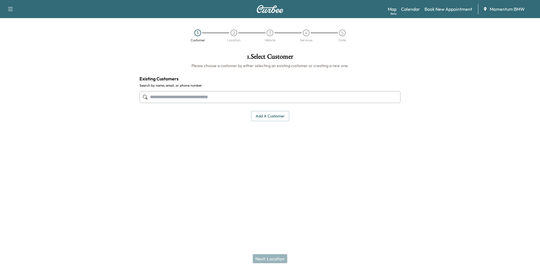
click at [199, 99] on input "text" at bounding box center [270, 97] width 261 height 12
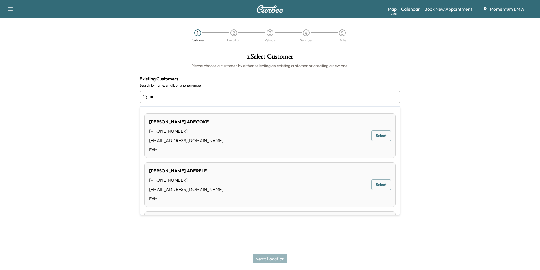
type input "*"
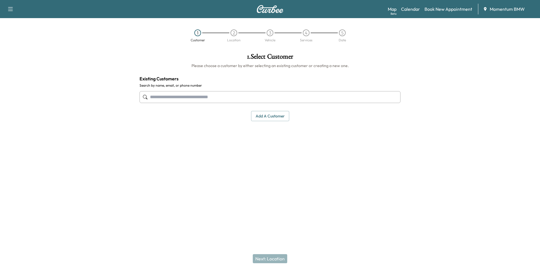
click at [269, 117] on button "Add a customer" at bounding box center [270, 116] width 38 height 10
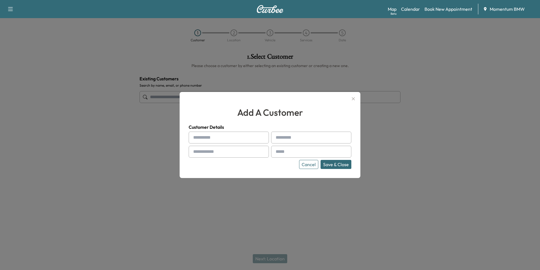
click at [241, 137] on input "text" at bounding box center [229, 137] width 80 height 12
type input "*******"
type input "**********"
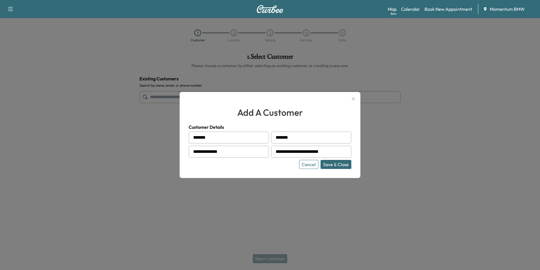
click at [341, 166] on button "Save & Close" at bounding box center [336, 164] width 31 height 9
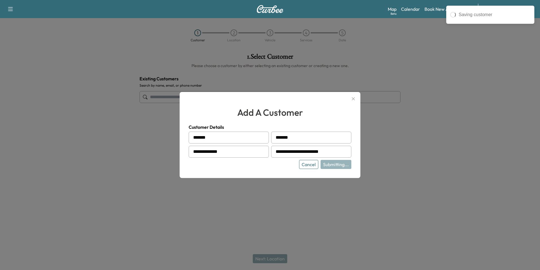
type input "**********"
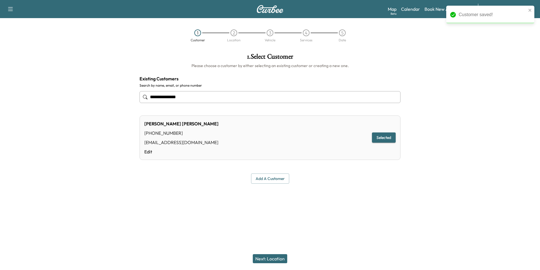
click at [277, 260] on button "Next: Location" at bounding box center [270, 258] width 34 height 9
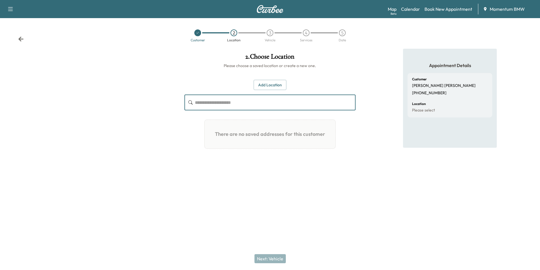
click at [225, 105] on input "text" at bounding box center [275, 102] width 161 height 16
type input "**********"
drag, startPoint x: 276, startPoint y: 83, endPoint x: 274, endPoint y: 83, distance: 2.9
click at [276, 83] on button "Add Location" at bounding box center [270, 85] width 33 height 10
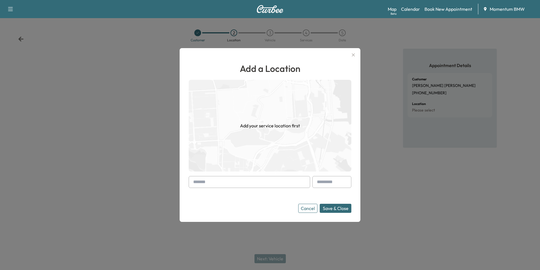
drag, startPoint x: 275, startPoint y: 183, endPoint x: 278, endPoint y: 185, distance: 3.3
click at [276, 183] on input "text" at bounding box center [250, 182] width 122 height 12
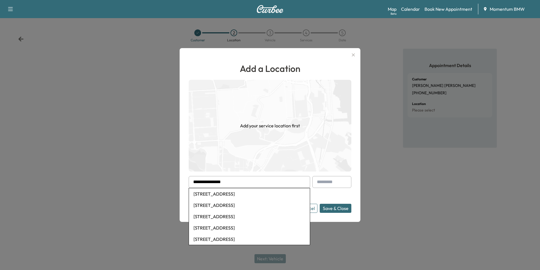
click at [255, 195] on li "[STREET_ADDRESS]" at bounding box center [249, 193] width 121 height 11
type input "**********"
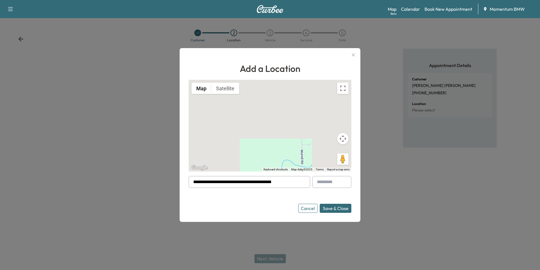
click at [341, 210] on button "Save & Close" at bounding box center [336, 208] width 32 height 9
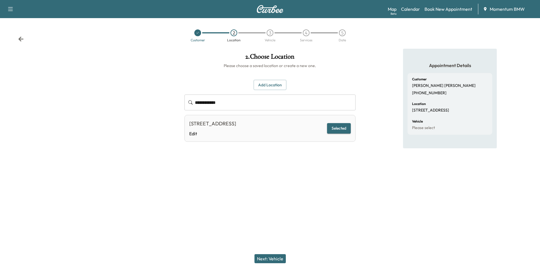
click at [271, 258] on button "Next: Vehicle" at bounding box center [270, 258] width 31 height 9
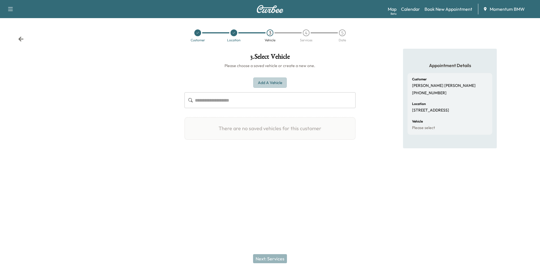
click at [283, 85] on button "Add a Vehicle" at bounding box center [270, 82] width 33 height 10
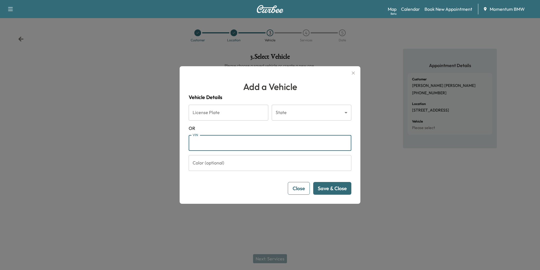
paste input "**********"
type input "**********"
click at [341, 191] on button "Save & Close" at bounding box center [332, 188] width 38 height 13
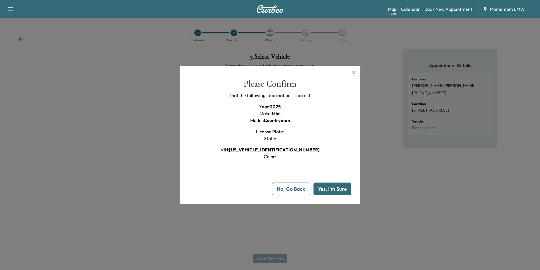
drag, startPoint x: 340, startPoint y: 194, endPoint x: 339, endPoint y: 191, distance: 2.8
click at [339, 191] on button "Yes, I'm Sure" at bounding box center [333, 188] width 38 height 13
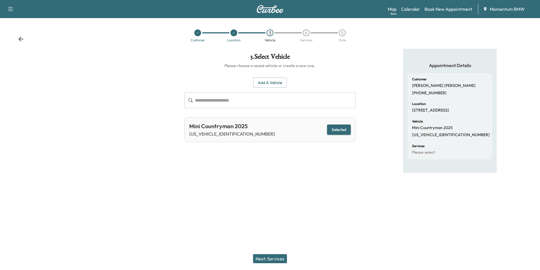
click at [277, 261] on button "Next: Services" at bounding box center [270, 258] width 34 height 9
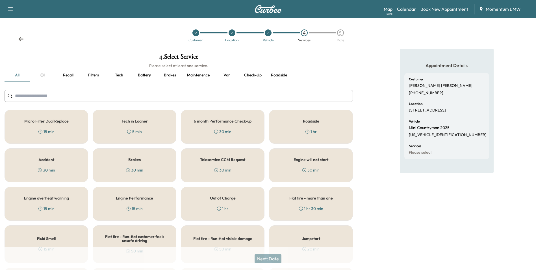
click at [45, 72] on button "Oil" at bounding box center [42, 75] width 25 height 14
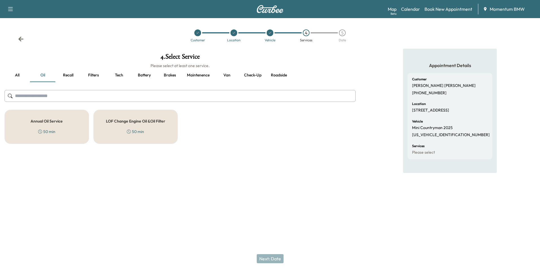
click at [55, 127] on div "Annual Oil Service 50 min" at bounding box center [47, 127] width 85 height 34
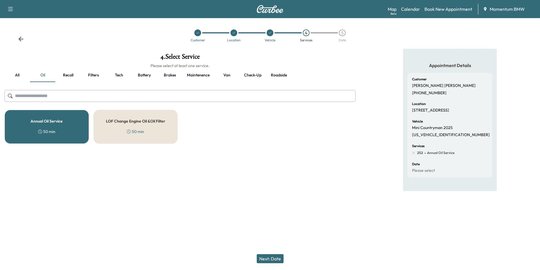
click at [277, 260] on button "Next: Date" at bounding box center [270, 258] width 27 height 9
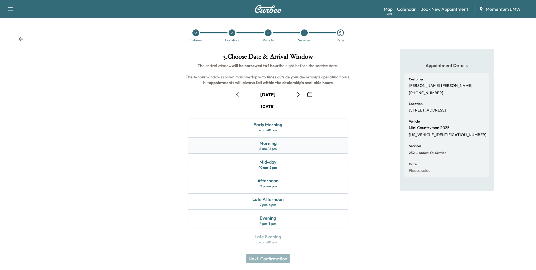
click at [261, 143] on div "Morning" at bounding box center [267, 143] width 17 height 7
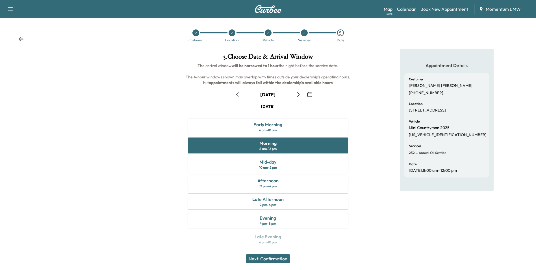
click at [266, 259] on button "Next: Confirmation" at bounding box center [268, 258] width 44 height 9
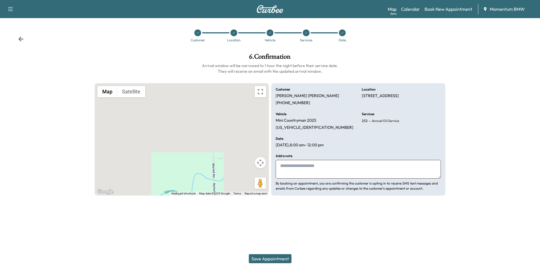
click at [334, 171] on textarea at bounding box center [358, 169] width 165 height 19
type textarea "********"
click at [284, 259] on button "Save Appointment" at bounding box center [270, 258] width 43 height 9
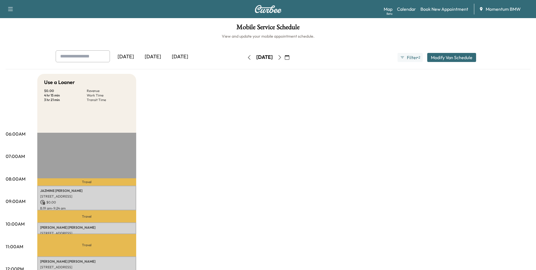
click at [289, 57] on icon "button" at bounding box center [287, 57] width 5 height 5
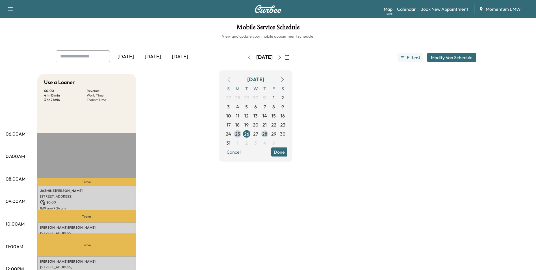
click at [267, 136] on span "28" at bounding box center [264, 133] width 5 height 7
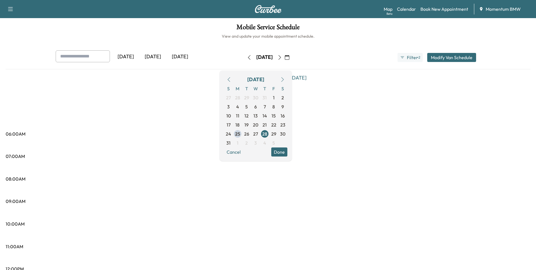
click at [287, 155] on button "Done" at bounding box center [279, 151] width 16 height 9
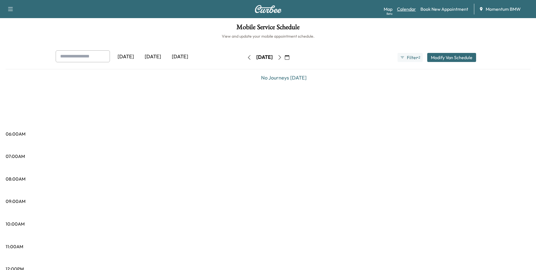
click at [406, 12] on link "Calendar" at bounding box center [406, 9] width 19 height 7
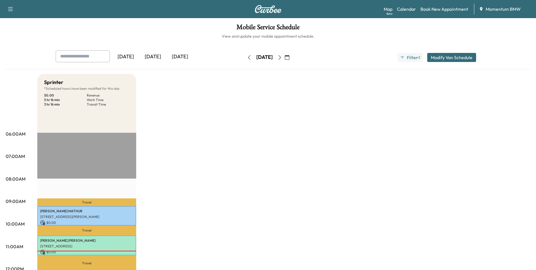
click at [289, 57] on icon "button" at bounding box center [287, 57] width 5 height 5
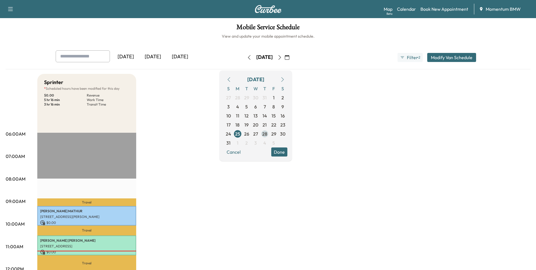
click at [267, 134] on span "28" at bounding box center [264, 133] width 5 height 7
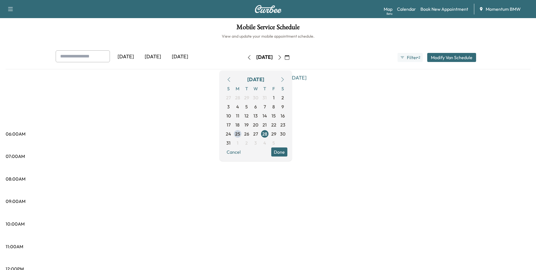
click at [287, 153] on button "Done" at bounding box center [279, 151] width 16 height 9
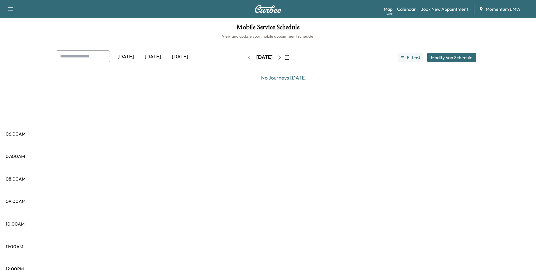
click at [408, 8] on link "Calendar" at bounding box center [406, 9] width 19 height 7
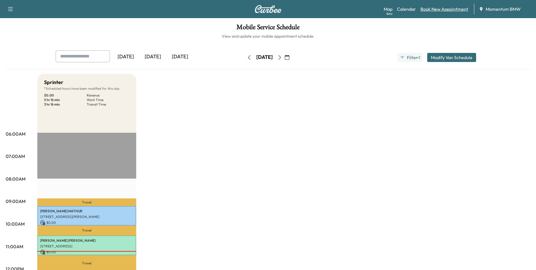
click at [445, 10] on link "Book New Appointment" at bounding box center [445, 9] width 48 height 7
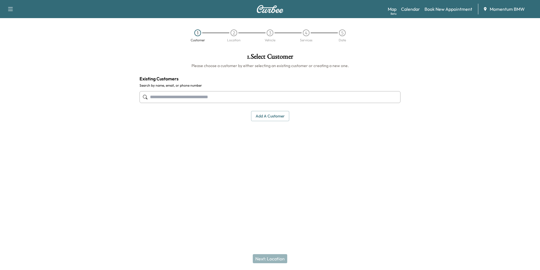
click at [213, 99] on input "text" at bounding box center [270, 97] width 261 height 12
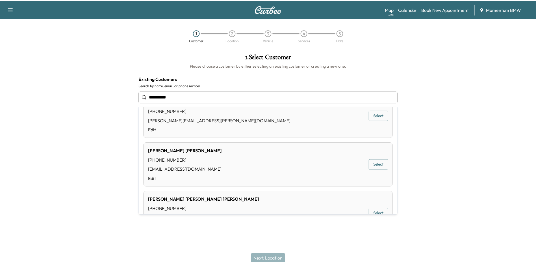
scroll to position [113, 0]
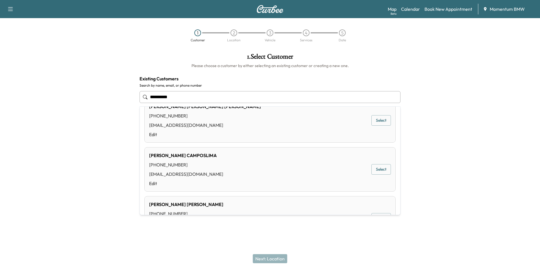
click at [168, 98] on input "**********" at bounding box center [270, 97] width 261 height 12
type input "**********"
click at [452, 8] on link "Book New Appointment" at bounding box center [449, 9] width 48 height 7
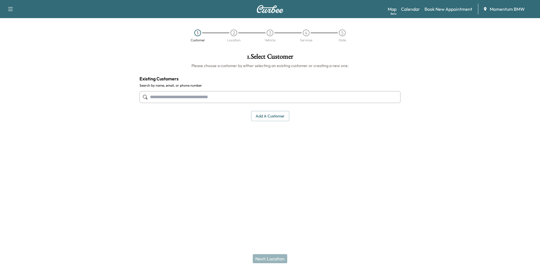
click at [279, 116] on button "Add a customer" at bounding box center [270, 116] width 38 height 10
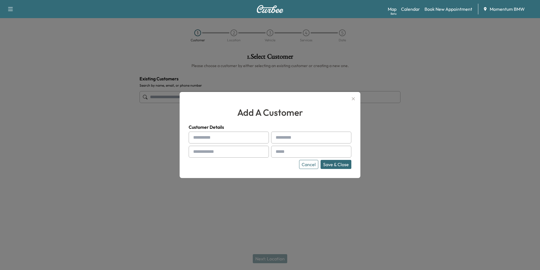
click at [231, 137] on input "text" at bounding box center [229, 137] width 80 height 12
type input "*******"
type input "******"
type input "**********"
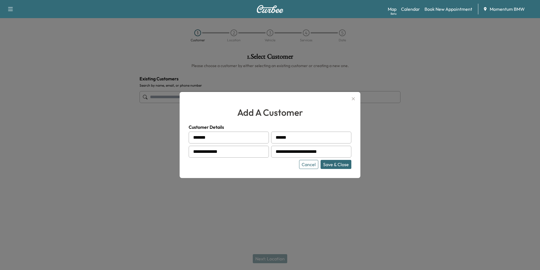
click at [344, 167] on button "Save & Close" at bounding box center [336, 164] width 31 height 9
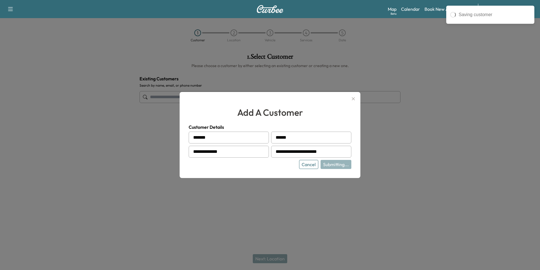
type input "**********"
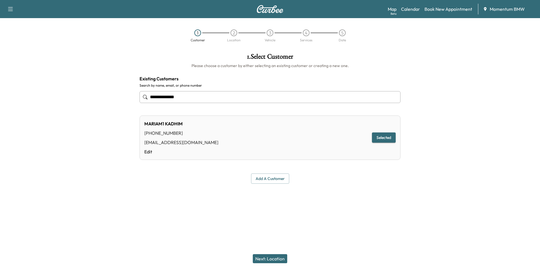
click at [283, 257] on button "Next: Location" at bounding box center [270, 258] width 34 height 9
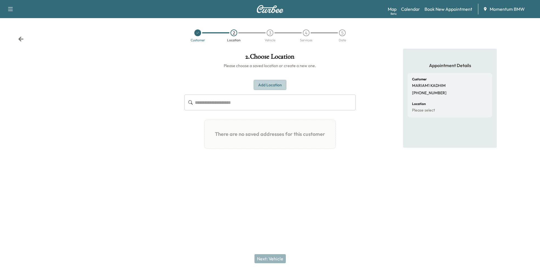
drag, startPoint x: 263, startPoint y: 83, endPoint x: 268, endPoint y: 82, distance: 4.8
click at [265, 83] on button "Add Location" at bounding box center [270, 85] width 33 height 10
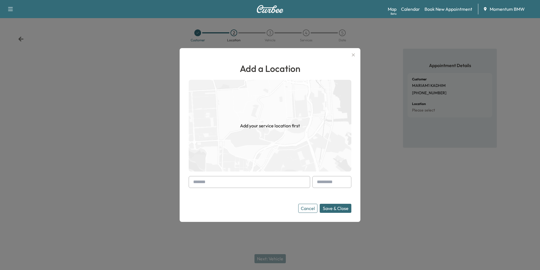
click at [282, 183] on input "text" at bounding box center [250, 182] width 122 height 12
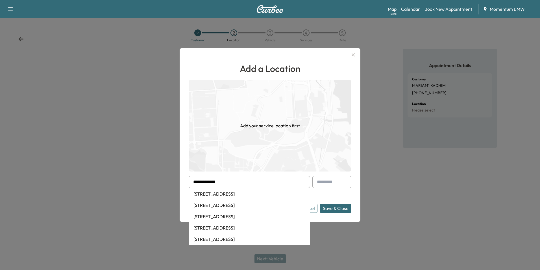
click at [253, 228] on li "[STREET_ADDRESS]" at bounding box center [249, 227] width 121 height 11
type input "**********"
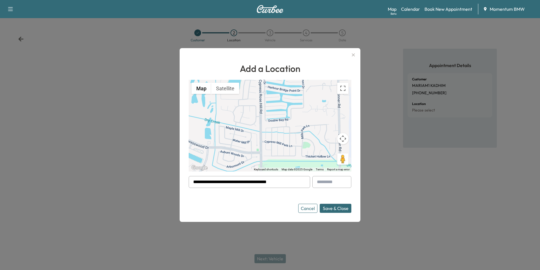
click at [343, 209] on button "Save & Close" at bounding box center [336, 208] width 32 height 9
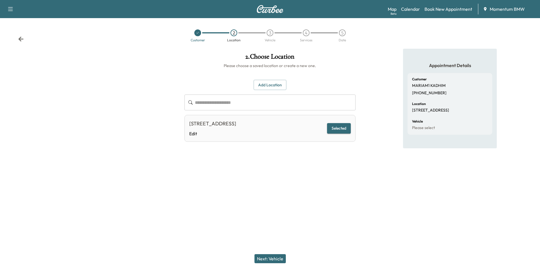
click at [273, 261] on button "Next: Vehicle" at bounding box center [270, 258] width 31 height 9
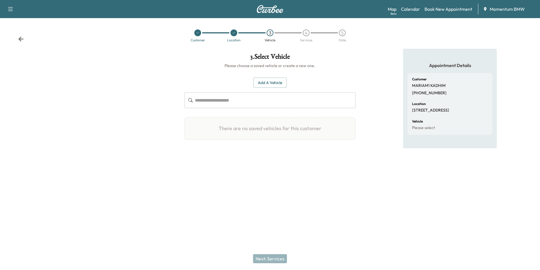
click at [277, 83] on button "Add a Vehicle" at bounding box center [270, 82] width 33 height 10
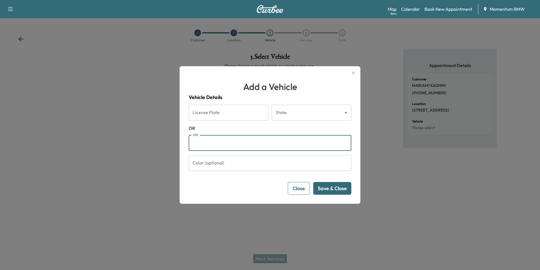
paste input "**********"
type input "**********"
click at [335, 191] on button "Save & Close" at bounding box center [332, 188] width 38 height 13
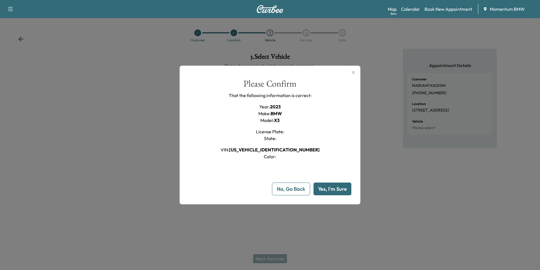
click at [335, 191] on button "Yes, I'm Sure" at bounding box center [333, 188] width 38 height 13
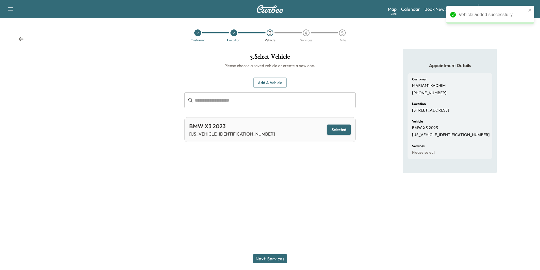
click at [259, 259] on button "Next: Services" at bounding box center [270, 258] width 34 height 9
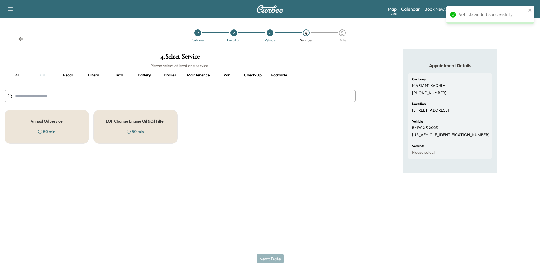
click at [51, 122] on h5 "Annual Oil Service" at bounding box center [47, 121] width 32 height 4
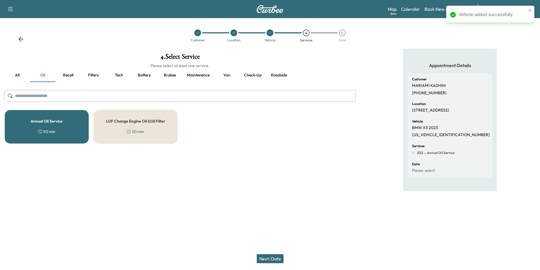
click at [277, 257] on button "Next: Date" at bounding box center [270, 258] width 27 height 9
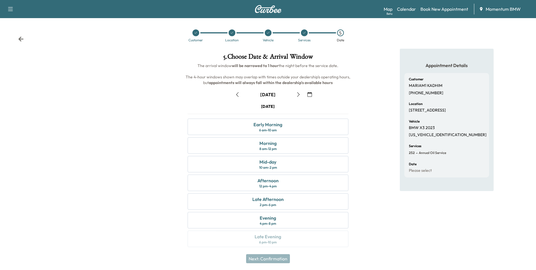
click at [310, 95] on icon "button" at bounding box center [310, 94] width 5 height 5
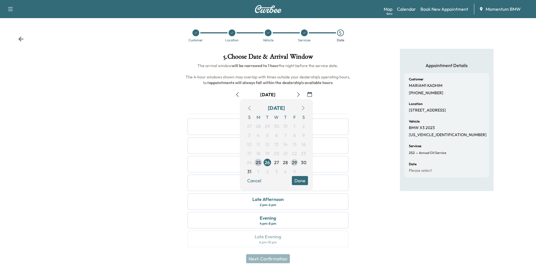
click at [295, 163] on span "29" at bounding box center [294, 162] width 5 height 7
click at [302, 182] on button "Done" at bounding box center [300, 180] width 16 height 9
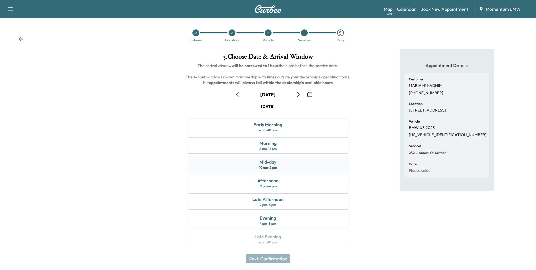
click at [270, 161] on div "Mid-day" at bounding box center [267, 161] width 17 height 7
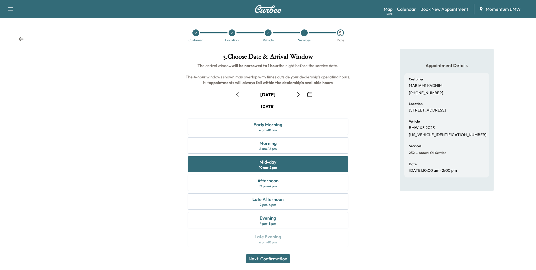
click at [269, 257] on button "Next: Confirmation" at bounding box center [268, 258] width 44 height 9
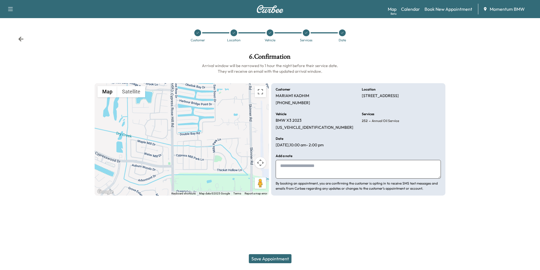
click at [345, 172] on textarea at bounding box center [358, 169] width 165 height 19
type textarea "*******"
click at [270, 259] on button "Save Appointment" at bounding box center [270, 258] width 43 height 9
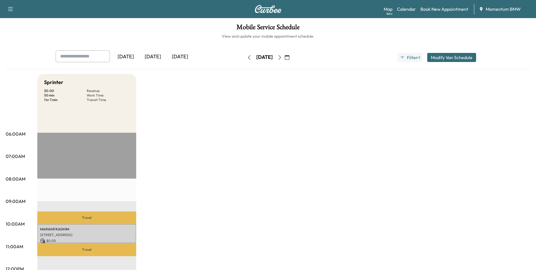
click at [292, 60] on button "button" at bounding box center [287, 57] width 10 height 9
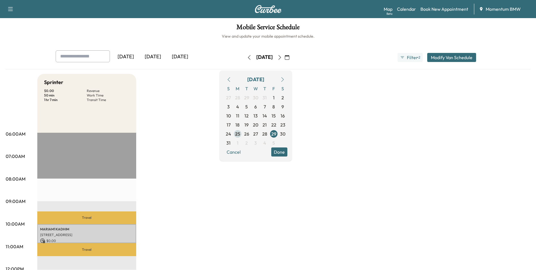
click at [240, 135] on span "25" at bounding box center [237, 133] width 5 height 7
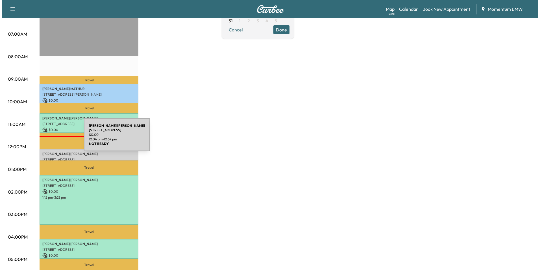
scroll to position [141, 0]
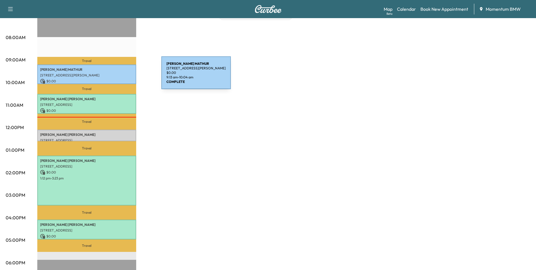
click at [119, 77] on p "[STREET_ADDRESS][PERSON_NAME]" at bounding box center [86, 75] width 93 height 5
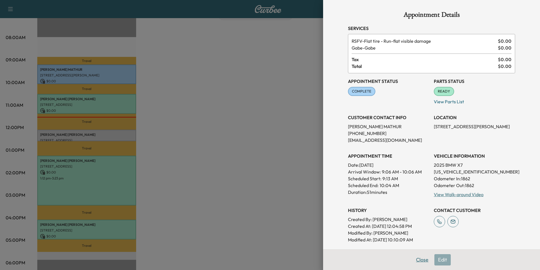
click at [418, 255] on button "Close" at bounding box center [423, 259] width 20 height 11
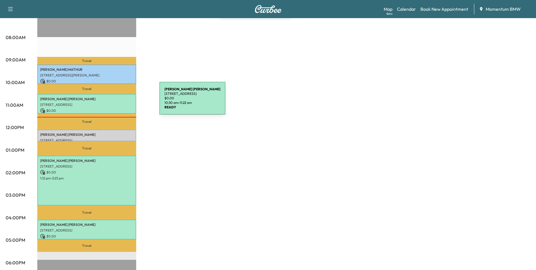
click at [117, 102] on p "[STREET_ADDRESS]" at bounding box center [86, 104] width 93 height 5
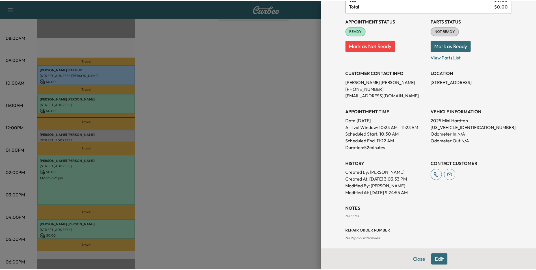
scroll to position [71, 0]
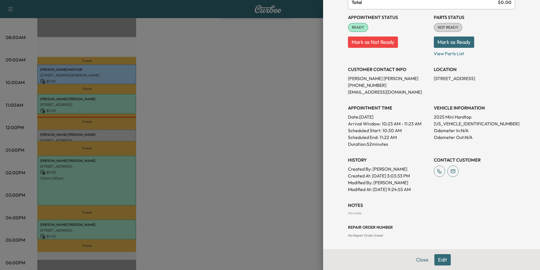
drag, startPoint x: 418, startPoint y: 256, endPoint x: 415, endPoint y: 251, distance: 6.3
click at [417, 255] on button "Close" at bounding box center [423, 259] width 20 height 11
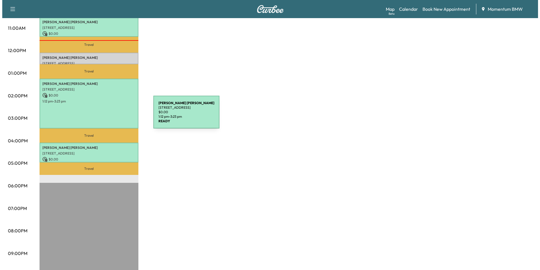
scroll to position [226, 0]
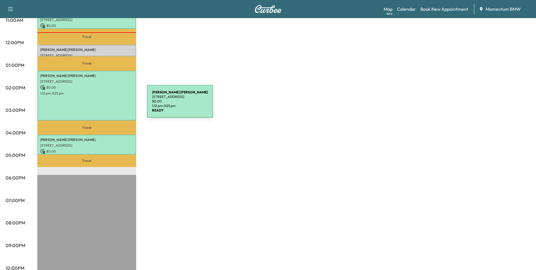
click at [105, 105] on div "[PERSON_NAME] [STREET_ADDRESS][PERSON_NAME] $ 0.00 1:12 pm - 3:23 pm" at bounding box center [86, 96] width 99 height 50
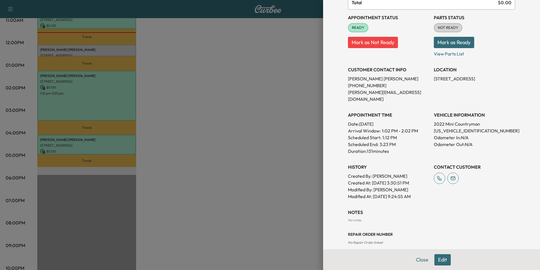
scroll to position [84, 0]
drag, startPoint x: 413, startPoint y: 260, endPoint x: 407, endPoint y: 257, distance: 7.1
click at [408, 257] on div "Close Edit" at bounding box center [431, 259] width 217 height 21
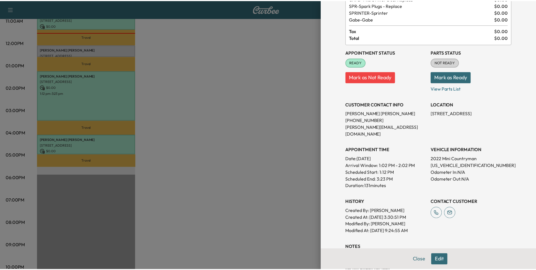
scroll to position [0, 0]
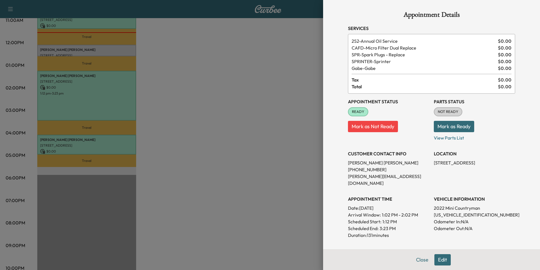
drag, startPoint x: 418, startPoint y: 259, endPoint x: 415, endPoint y: 256, distance: 4.0
click at [418, 258] on button "Close" at bounding box center [423, 259] width 20 height 11
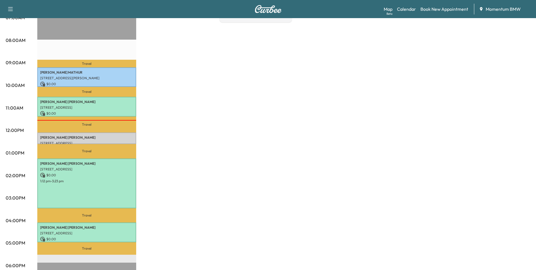
scroll to position [57, 0]
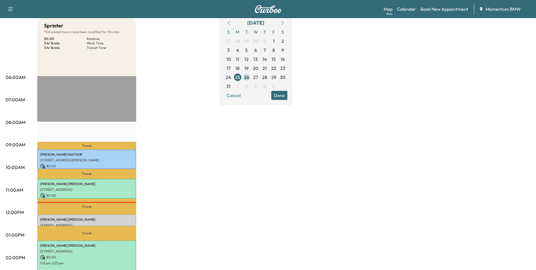
click at [249, 76] on span "26" at bounding box center [246, 77] width 5 height 7
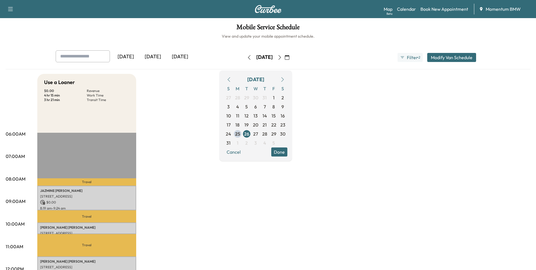
click at [247, 57] on icon "button" at bounding box center [249, 57] width 5 height 5
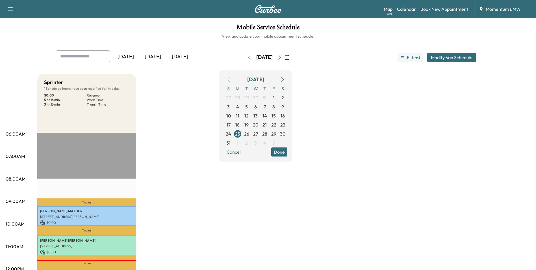
click at [287, 152] on button "Done" at bounding box center [279, 151] width 16 height 9
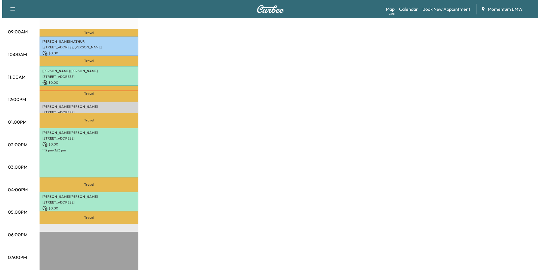
scroll to position [170, 0]
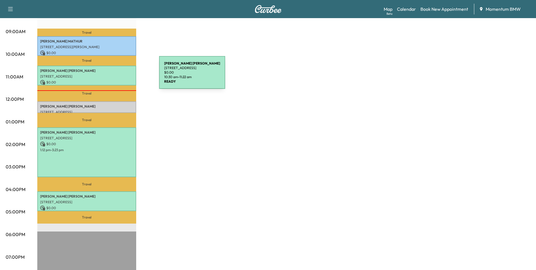
click at [117, 76] on p "[STREET_ADDRESS]" at bounding box center [86, 76] width 93 height 5
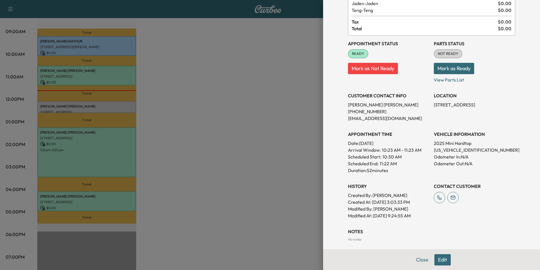
scroll to position [71, 0]
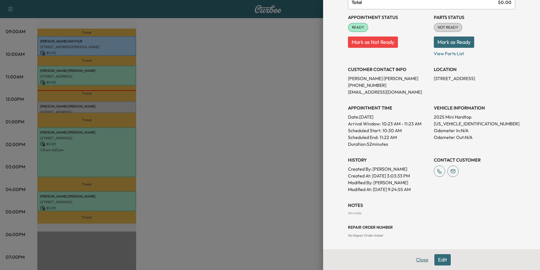
click at [419, 261] on button "Close" at bounding box center [423, 259] width 20 height 11
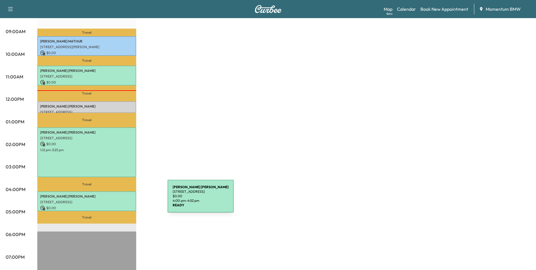
click at [125, 200] on p "[STREET_ADDRESS]" at bounding box center [86, 202] width 93 height 5
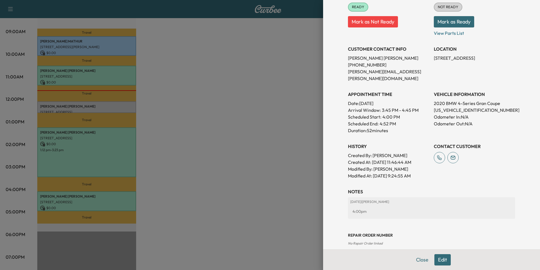
scroll to position [92, 0]
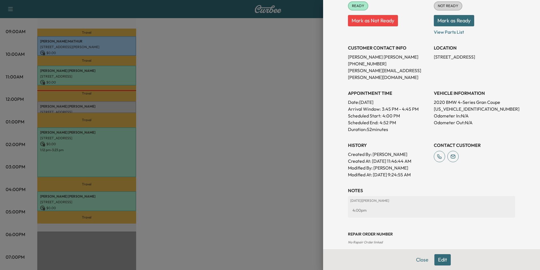
click at [417, 261] on button "Close" at bounding box center [423, 259] width 20 height 11
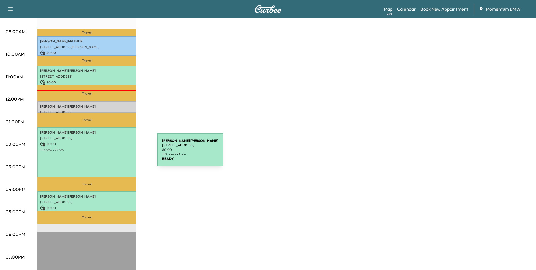
click at [115, 153] on div "[PERSON_NAME] [STREET_ADDRESS][PERSON_NAME] $ 0.00 1:12 pm - 3:23 pm" at bounding box center [86, 152] width 99 height 50
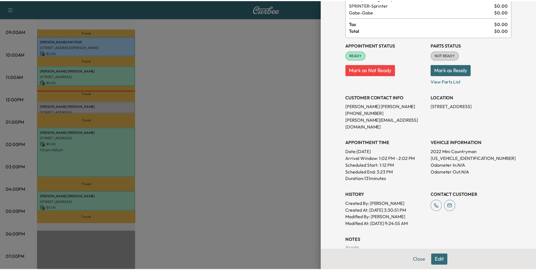
scroll to position [84, 0]
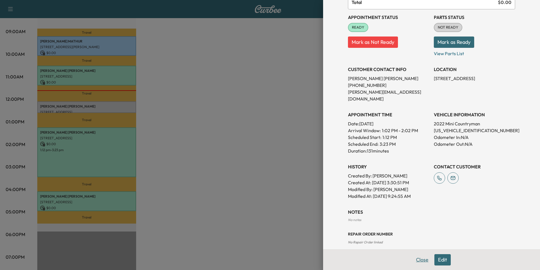
click at [421, 261] on button "Close" at bounding box center [423, 259] width 20 height 11
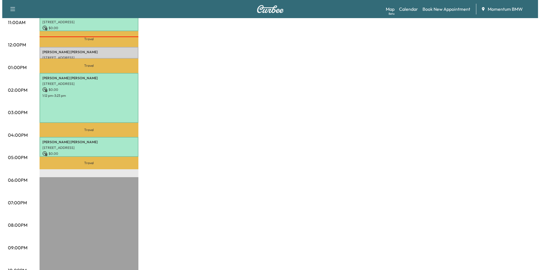
scroll to position [226, 0]
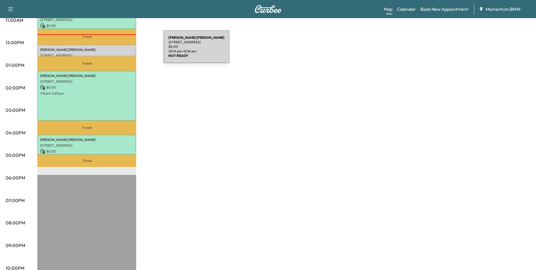
click at [121, 50] on p "[PERSON_NAME]" at bounding box center [86, 49] width 93 height 5
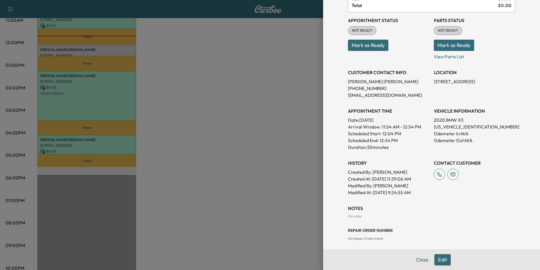
scroll to position [57, 0]
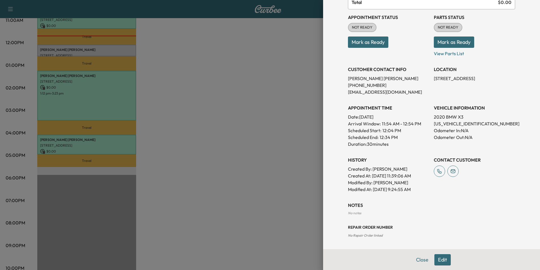
click at [441, 260] on button "Edit" at bounding box center [443, 259] width 16 height 11
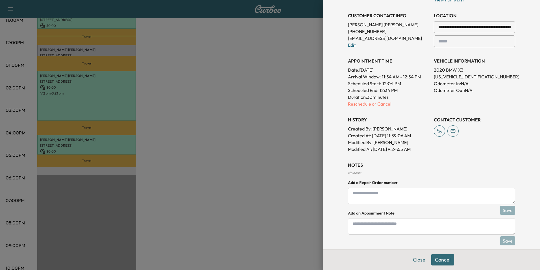
scroll to position [130, 0]
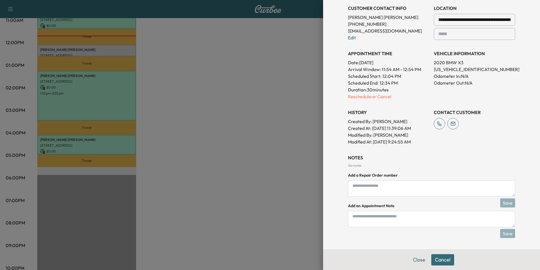
click at [410, 220] on textarea at bounding box center [431, 219] width 167 height 16
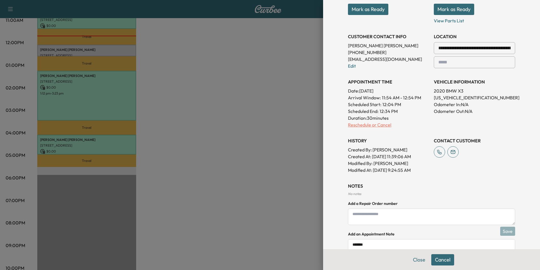
type textarea "*******"
click at [369, 124] on p "Reschedule or Cancel" at bounding box center [388, 124] width 81 height 7
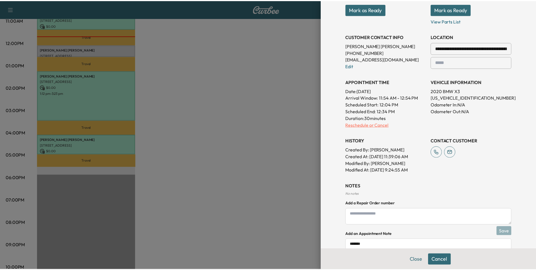
scroll to position [0, 0]
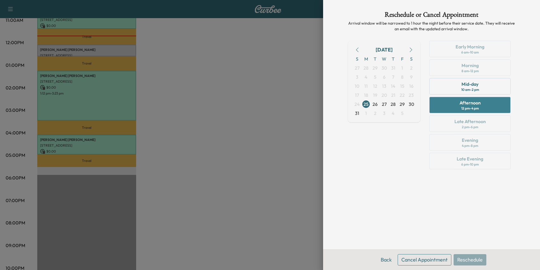
click at [475, 104] on div "Afternoon" at bounding box center [470, 102] width 21 height 7
click at [469, 261] on button "Reschedule" at bounding box center [470, 259] width 33 height 11
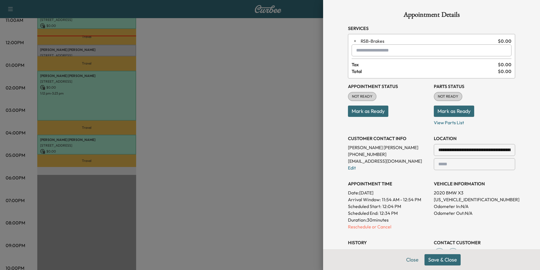
click at [451, 259] on button "Save & Close" at bounding box center [443, 259] width 36 height 11
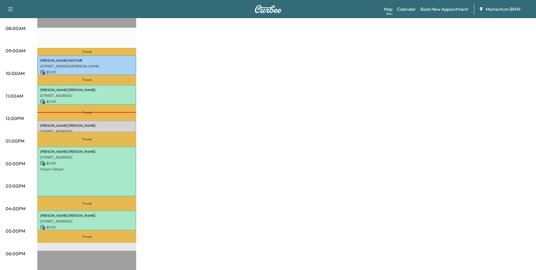
scroll to position [141, 0]
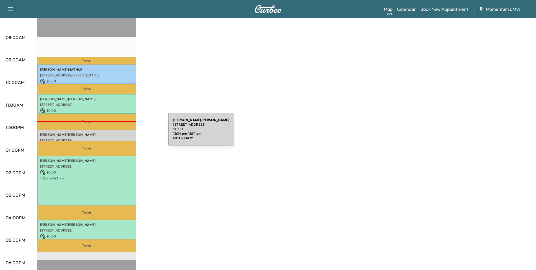
click at [126, 132] on p "[PERSON_NAME]" at bounding box center [86, 134] width 93 height 5
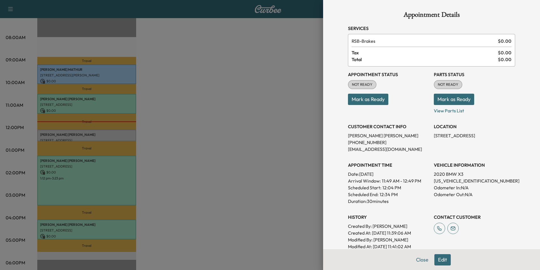
click at [376, 102] on button "Mark as Ready" at bounding box center [368, 99] width 40 height 11
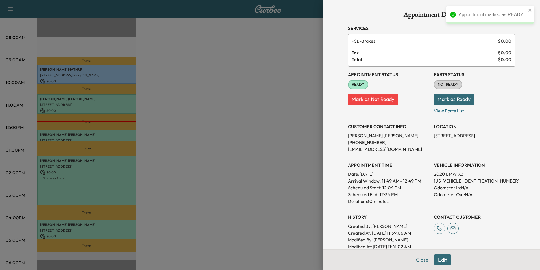
click at [421, 258] on button "Close" at bounding box center [423, 259] width 20 height 11
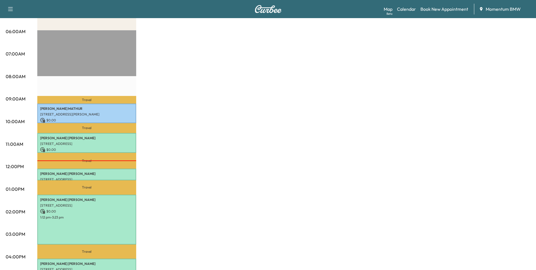
scroll to position [0, 0]
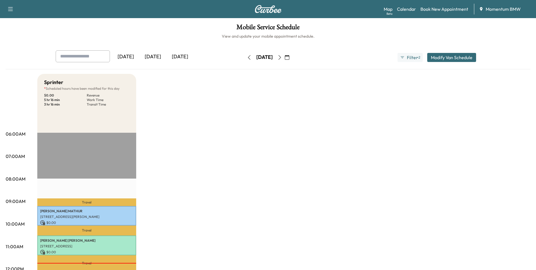
click at [289, 59] on icon "button" at bounding box center [287, 57] width 5 height 5
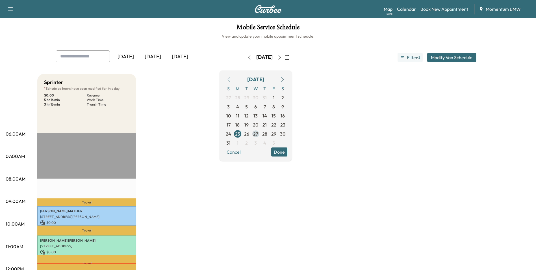
click at [258, 136] on span "27" at bounding box center [255, 133] width 5 height 7
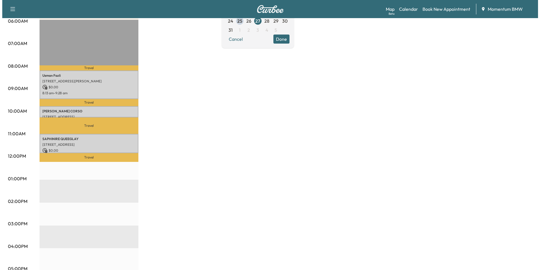
scroll to position [113, 0]
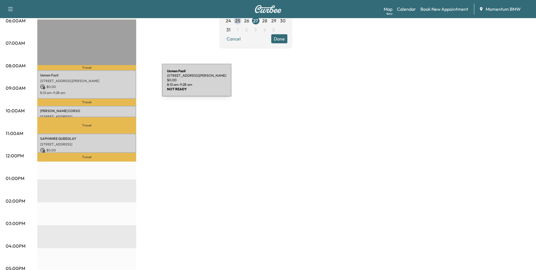
click at [120, 84] on p "$ 0.00" at bounding box center [86, 86] width 93 height 5
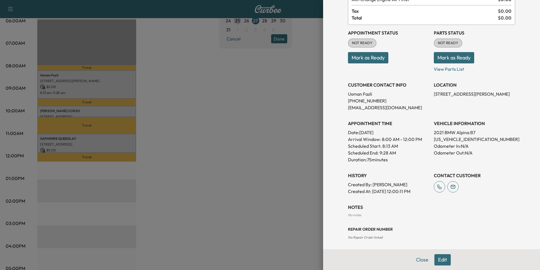
scroll to position [57, 0]
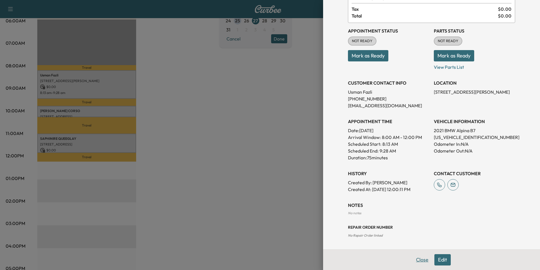
click at [417, 259] on button "Close" at bounding box center [423, 259] width 20 height 11
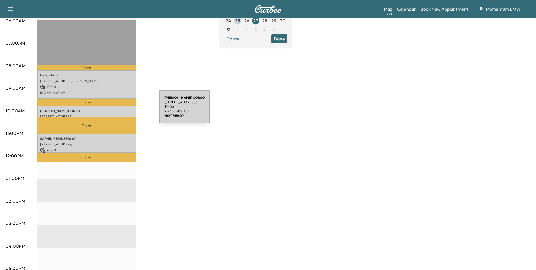
click at [117, 110] on p "[PERSON_NAME]" at bounding box center [86, 111] width 93 height 5
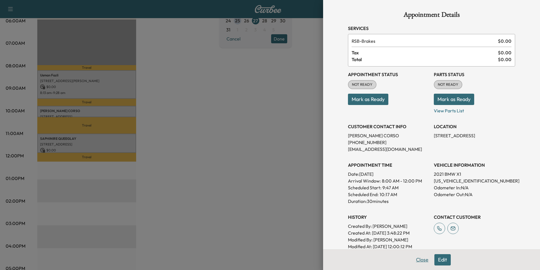
click at [421, 259] on button "Close" at bounding box center [423, 259] width 20 height 11
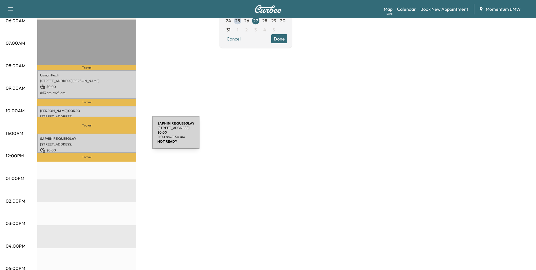
click at [110, 134] on div "SAPHINIRE QUEEGLAY [STREET_ADDRESS] $ 0.00 11:00 am - 11:50 am" at bounding box center [86, 142] width 99 height 19
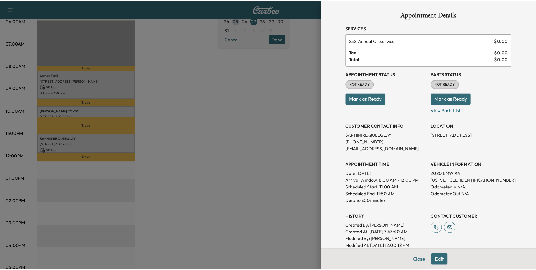
scroll to position [0, 0]
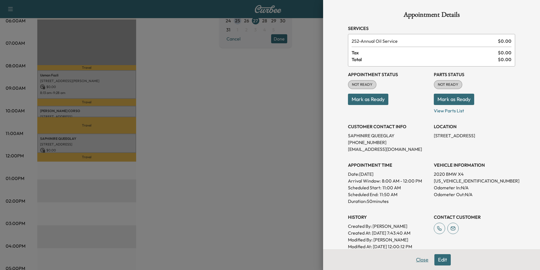
click at [421, 262] on button "Close" at bounding box center [423, 259] width 20 height 11
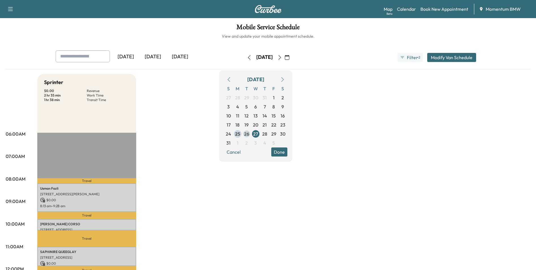
click at [249, 134] on span "26" at bounding box center [246, 133] width 5 height 7
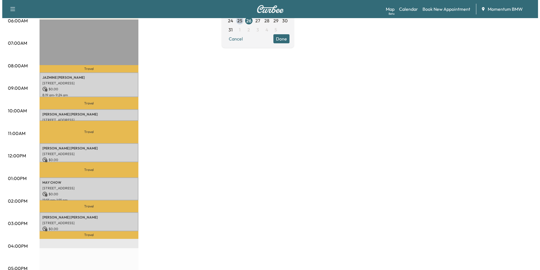
scroll to position [141, 0]
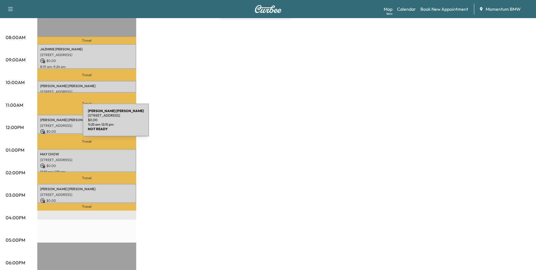
drag, startPoint x: 78, startPoint y: 124, endPoint x: 40, endPoint y: 123, distance: 37.6
click at [40, 123] on p "[STREET_ADDRESS]" at bounding box center [86, 125] width 93 height 5
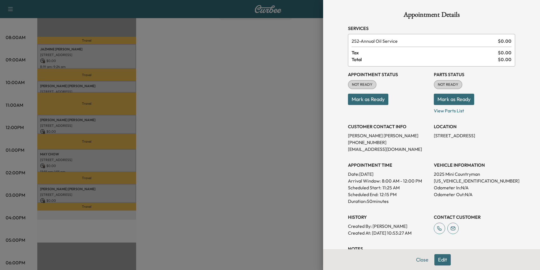
drag, startPoint x: 40, startPoint y: 123, endPoint x: 66, endPoint y: 122, distance: 25.5
drag, startPoint x: 66, startPoint y: 122, endPoint x: 145, endPoint y: 114, distance: 79.6
click at [147, 116] on div at bounding box center [270, 135] width 540 height 270
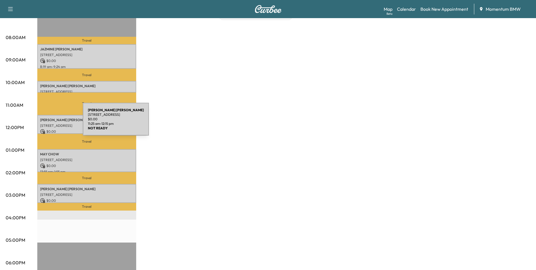
drag, startPoint x: 79, startPoint y: 125, endPoint x: 40, endPoint y: 122, distance: 38.8
click at [40, 123] on p "[STREET_ADDRESS]" at bounding box center [86, 125] width 93 height 5
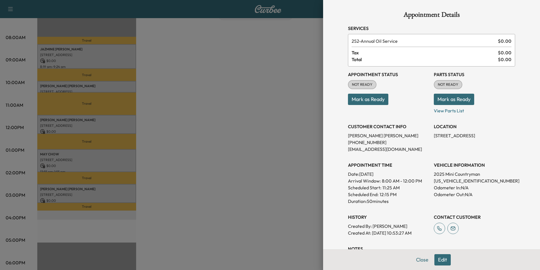
drag, startPoint x: 40, startPoint y: 122, endPoint x: 62, endPoint y: 125, distance: 21.9
drag, startPoint x: 62, startPoint y: 125, endPoint x: 220, endPoint y: 158, distance: 161.5
click at [220, 158] on div at bounding box center [270, 135] width 540 height 270
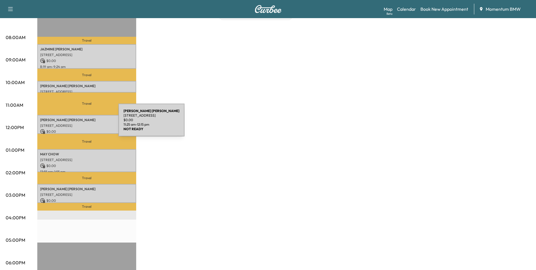
click at [76, 124] on p "[STREET_ADDRESS]" at bounding box center [86, 125] width 93 height 5
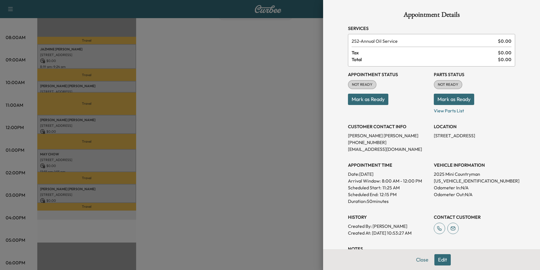
drag, startPoint x: 481, startPoint y: 137, endPoint x: 431, endPoint y: 135, distance: 50.6
click at [434, 135] on p "[STREET_ADDRESS]" at bounding box center [474, 135] width 81 height 7
drag, startPoint x: 431, startPoint y: 135, endPoint x: 457, endPoint y: 134, distance: 26.3
copy p "[STREET_ADDRESS],"
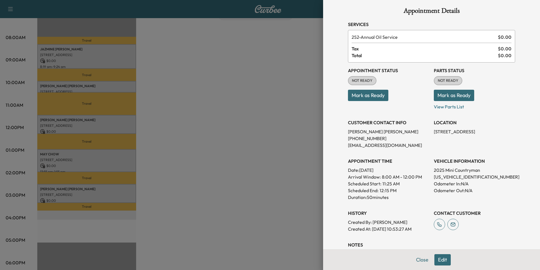
scroll to position [0, 0]
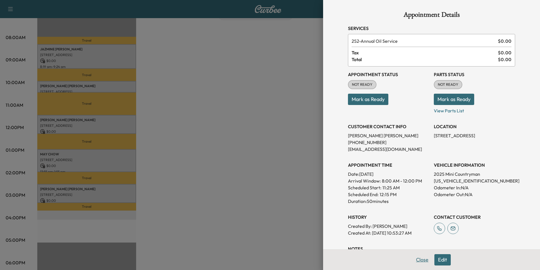
click at [418, 259] on button "Close" at bounding box center [423, 259] width 20 height 11
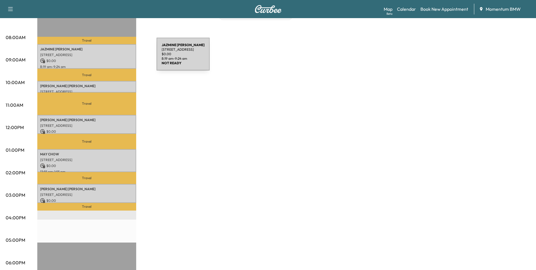
click at [117, 55] on p "[STREET_ADDRESS]" at bounding box center [86, 55] width 93 height 5
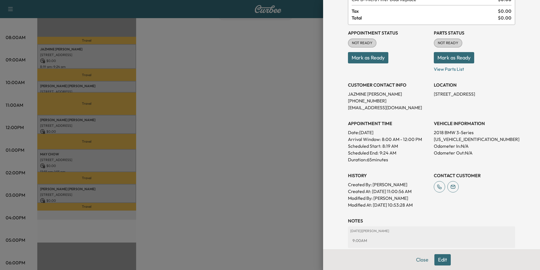
scroll to position [85, 0]
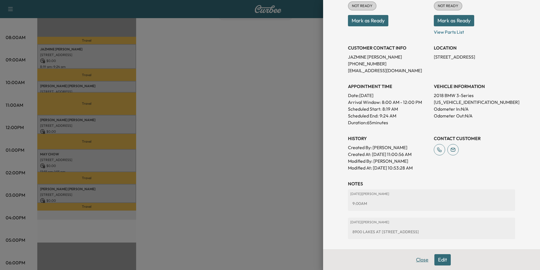
click at [422, 259] on button "Close" at bounding box center [423, 259] width 20 height 11
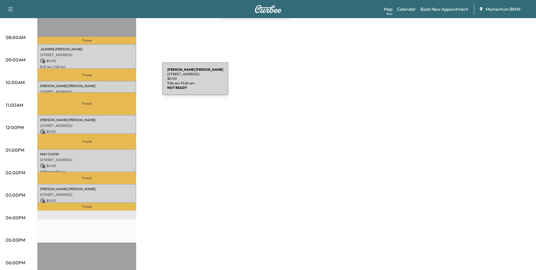
click at [120, 82] on div "[PERSON_NAME] [STREET_ADDRESS] $ 0.00 9:56 am - 10:26 am" at bounding box center [86, 86] width 99 height 11
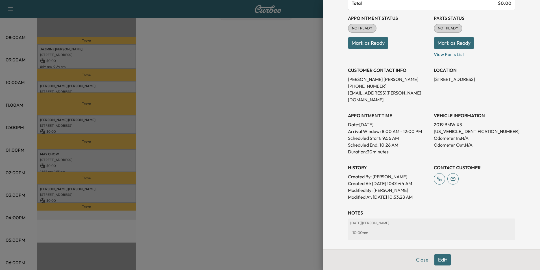
scroll to position [79, 0]
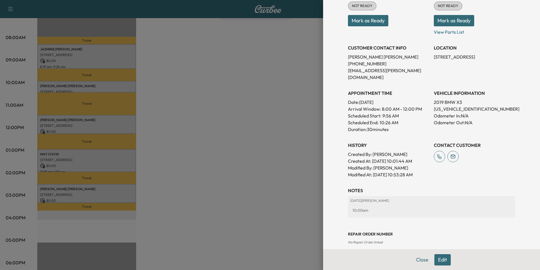
drag, startPoint x: 416, startPoint y: 256, endPoint x: 413, endPoint y: 254, distance: 3.7
click at [416, 256] on button "Close" at bounding box center [423, 259] width 20 height 11
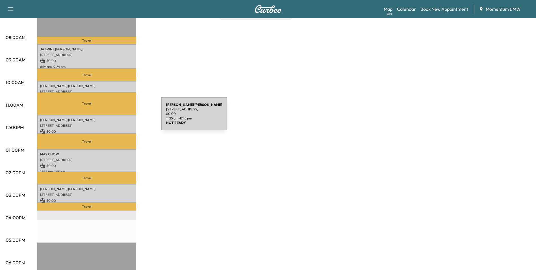
click at [119, 118] on p "[PERSON_NAME]" at bounding box center [86, 120] width 93 height 5
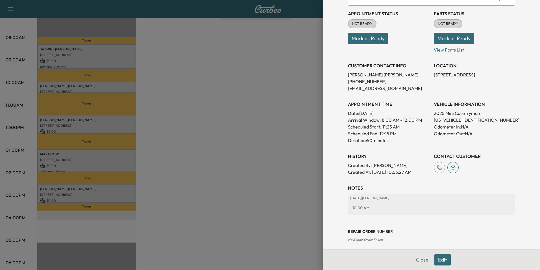
scroll to position [65, 0]
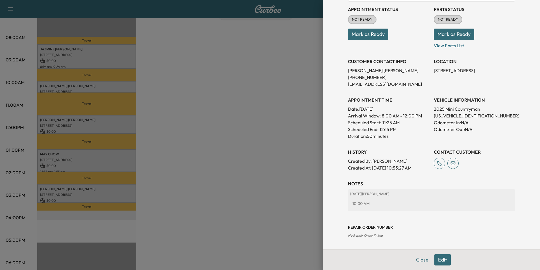
click at [417, 263] on button "Close" at bounding box center [423, 259] width 20 height 11
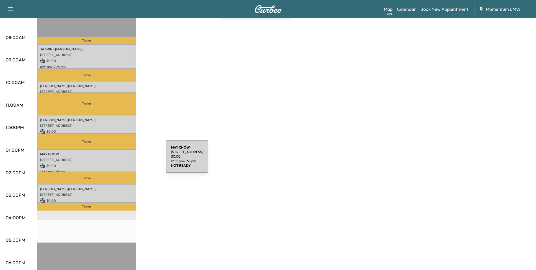
click at [124, 160] on p "[STREET_ADDRESS]" at bounding box center [86, 159] width 93 height 5
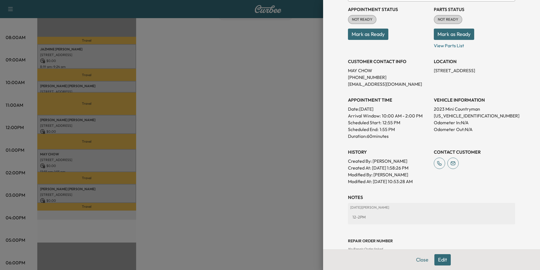
scroll to position [79, 0]
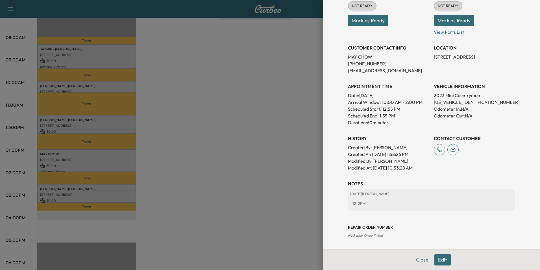
click at [417, 260] on button "Close" at bounding box center [423, 259] width 20 height 11
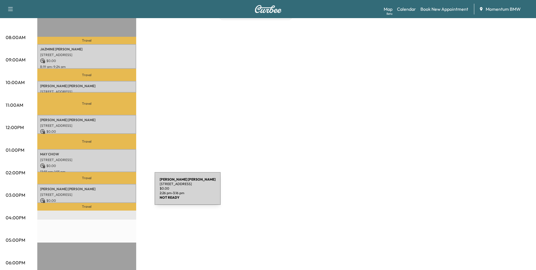
click at [112, 192] on p "[STREET_ADDRESS]" at bounding box center [86, 194] width 93 height 5
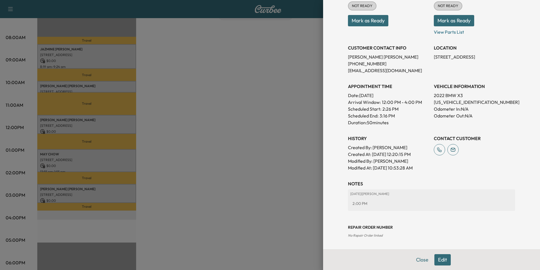
click at [418, 259] on button "Close" at bounding box center [423, 259] width 20 height 11
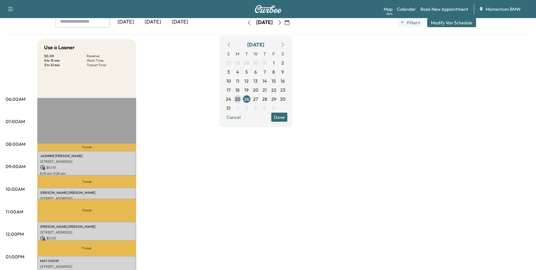
scroll to position [0, 0]
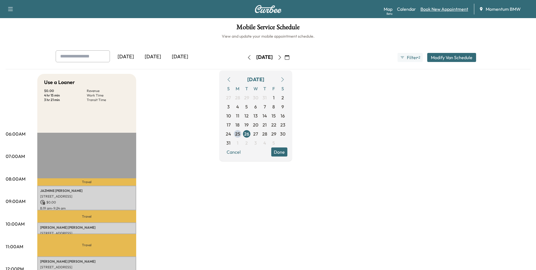
click at [449, 11] on link "Book New Appointment" at bounding box center [445, 9] width 48 height 7
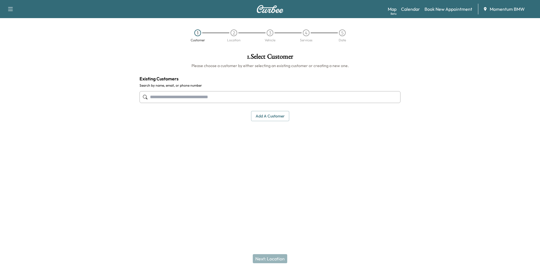
click at [185, 98] on input "text" at bounding box center [270, 97] width 261 height 12
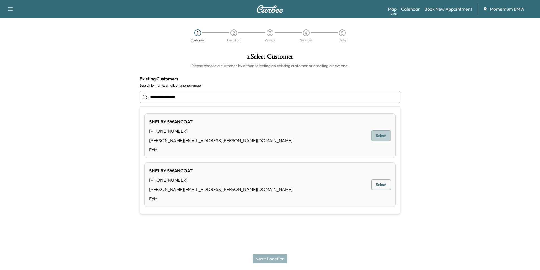
click at [384, 136] on button "Select" at bounding box center [382, 135] width 20 height 10
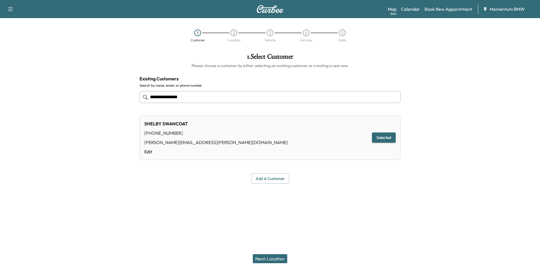
type input "**********"
click at [270, 259] on button "Next: Location" at bounding box center [270, 258] width 34 height 9
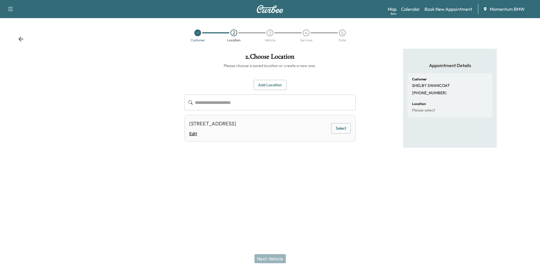
click at [196, 135] on link "Edit" at bounding box center [212, 133] width 47 height 7
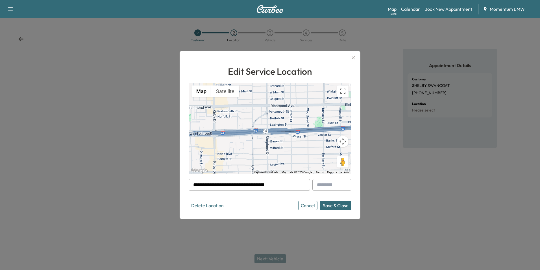
drag, startPoint x: 289, startPoint y: 185, endPoint x: 160, endPoint y: 183, distance: 128.3
click at [160, 183] on div "**********" at bounding box center [270, 135] width 540 height 270
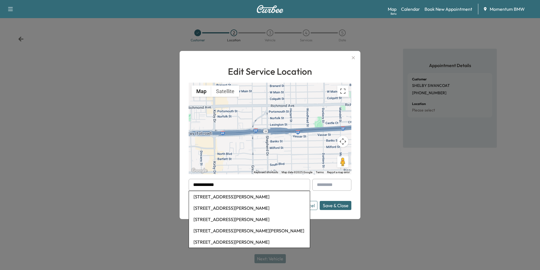
click at [246, 199] on li "[STREET_ADDRESS][PERSON_NAME]" at bounding box center [249, 196] width 121 height 11
type input "**********"
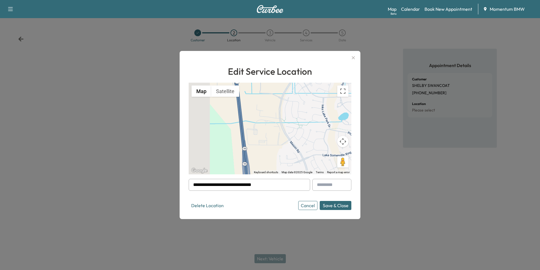
click at [337, 205] on button "Save & Close" at bounding box center [336, 205] width 32 height 9
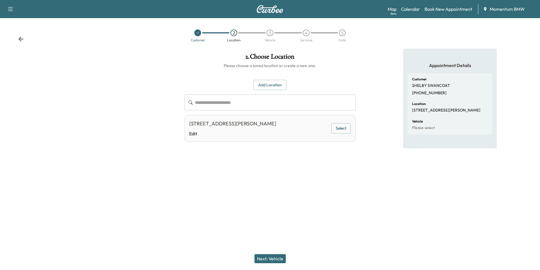
click at [271, 258] on button "Next: Vehicle" at bounding box center [270, 258] width 31 height 9
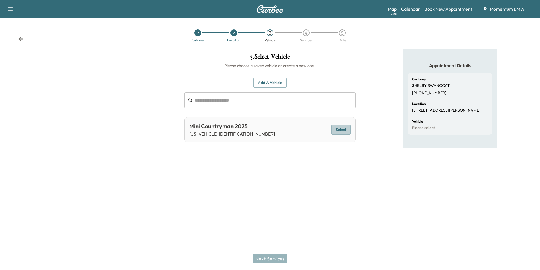
click at [344, 128] on button "Select" at bounding box center [342, 129] width 20 height 10
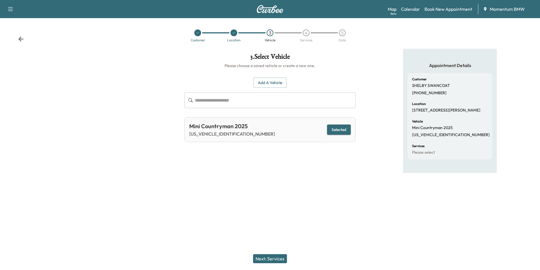
drag, startPoint x: 276, startPoint y: 256, endPoint x: 273, endPoint y: 255, distance: 3.2
click at [276, 256] on button "Next: Services" at bounding box center [270, 258] width 34 height 9
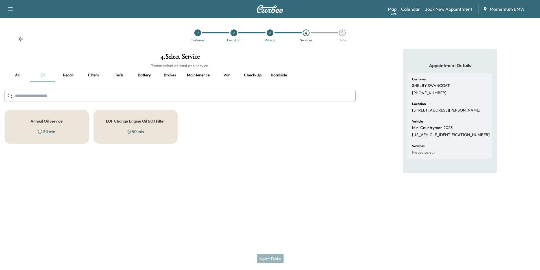
click at [50, 123] on div "Annual Oil Service 50 min" at bounding box center [47, 127] width 85 height 34
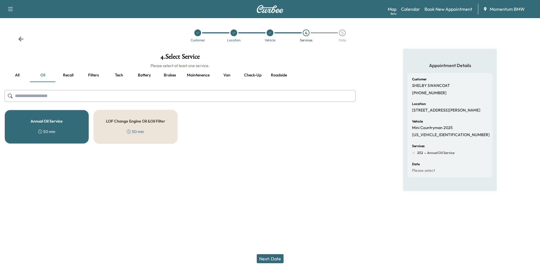
click at [279, 258] on button "Next: Date" at bounding box center [270, 258] width 27 height 9
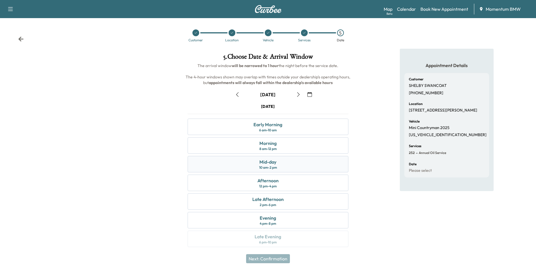
click at [276, 163] on div "Mid-day" at bounding box center [267, 161] width 17 height 7
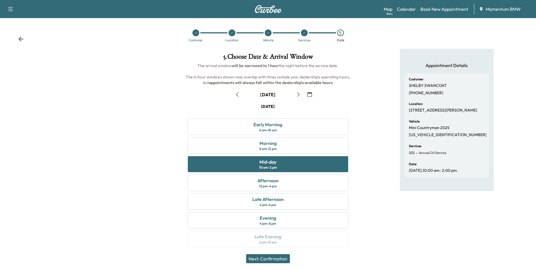
click at [275, 257] on button "Next: Confirmation" at bounding box center [268, 258] width 44 height 9
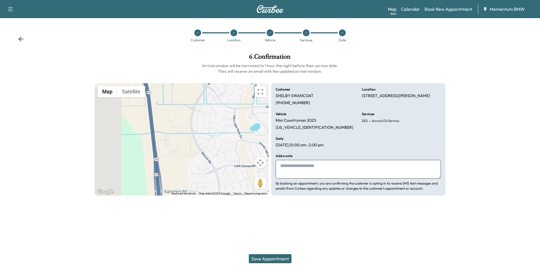
click at [353, 170] on textarea at bounding box center [358, 169] width 165 height 19
type textarea "*****"
click at [278, 260] on button "Save Appointment" at bounding box center [270, 258] width 43 height 9
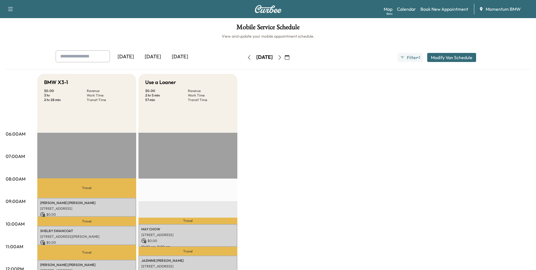
click at [460, 59] on button "Modify Van Schedule" at bounding box center [451, 57] width 49 height 9
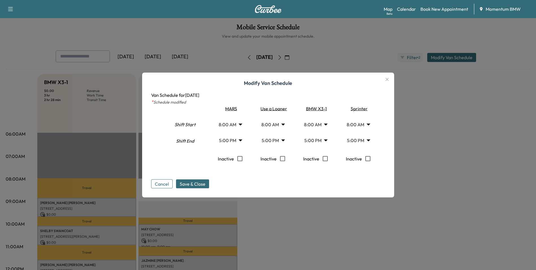
click at [162, 181] on button "Cancel" at bounding box center [161, 183] width 21 height 9
